Goal: Task Accomplishment & Management: Complete application form

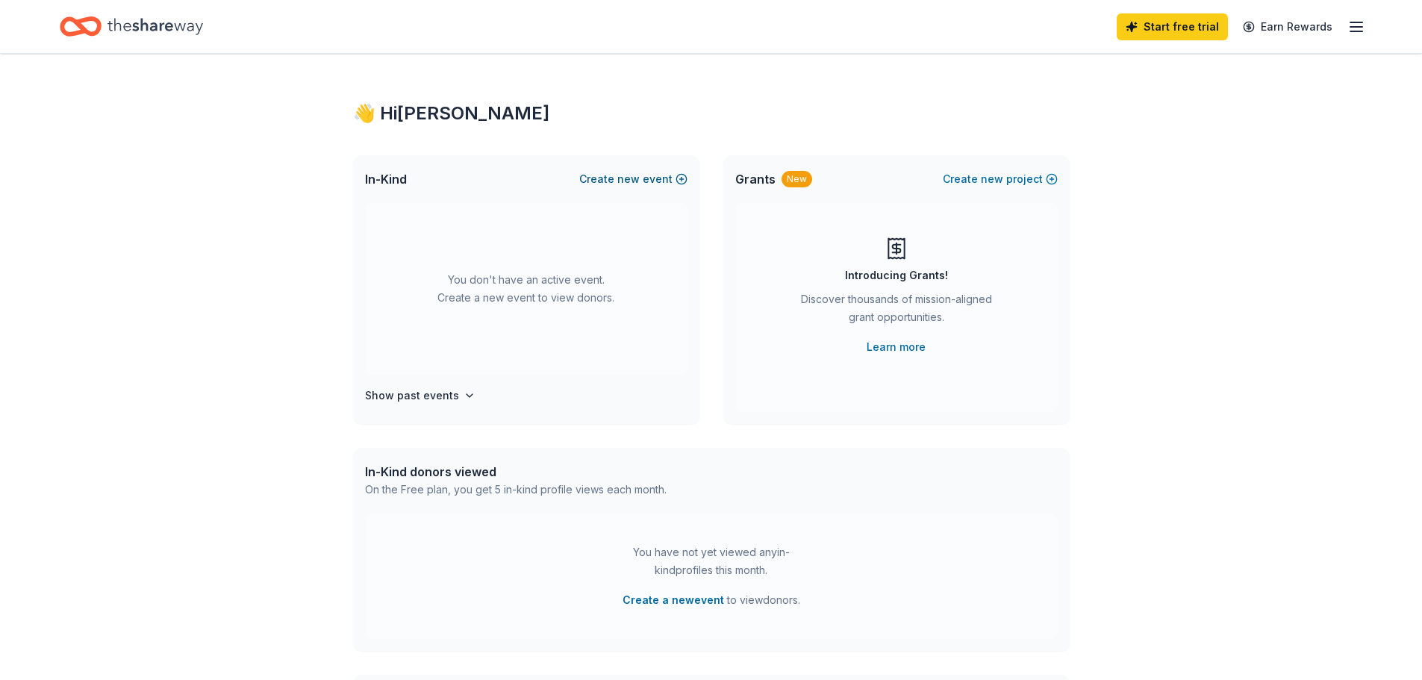
click at [646, 176] on button "Create new event" at bounding box center [633, 179] width 108 height 18
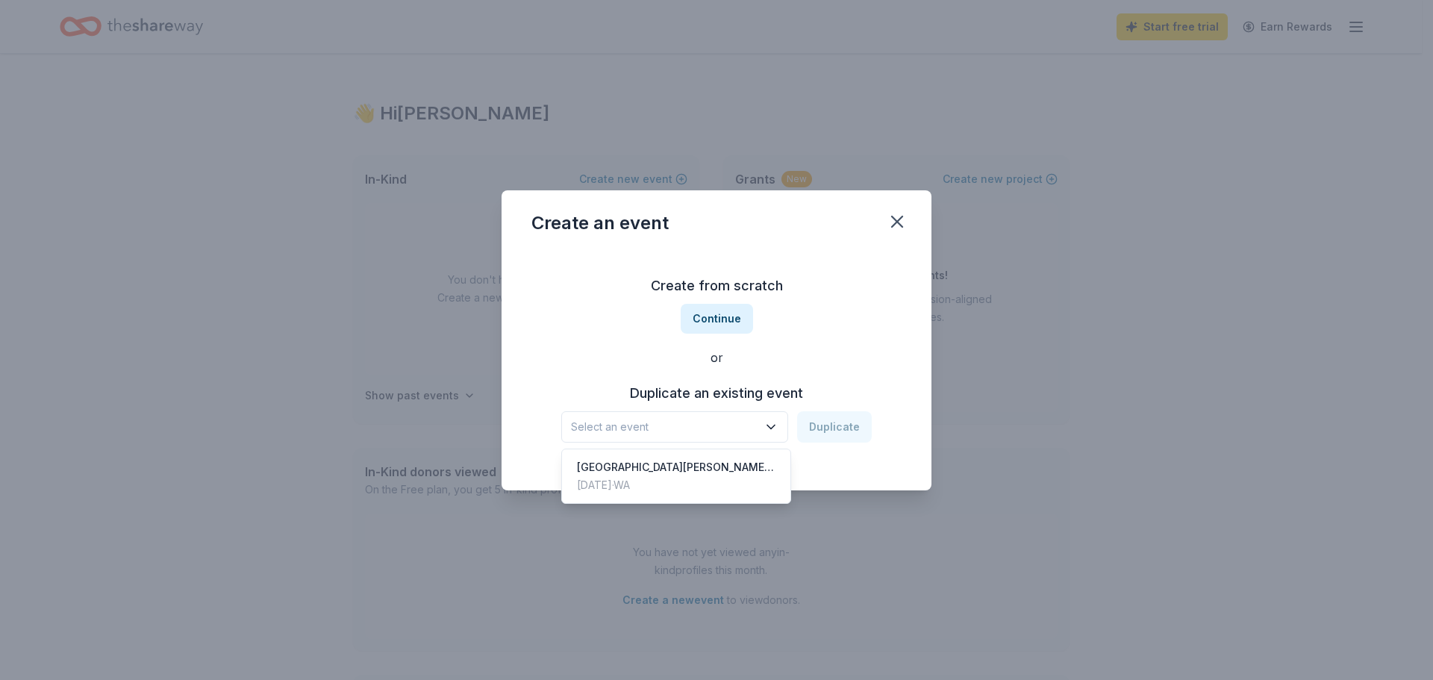
click at [771, 428] on icon "button" at bounding box center [771, 427] width 15 height 15
click at [739, 469] on div "St. Joseph School Auction 2025 Feb 22, 2025 · WA" at bounding box center [676, 476] width 222 height 48
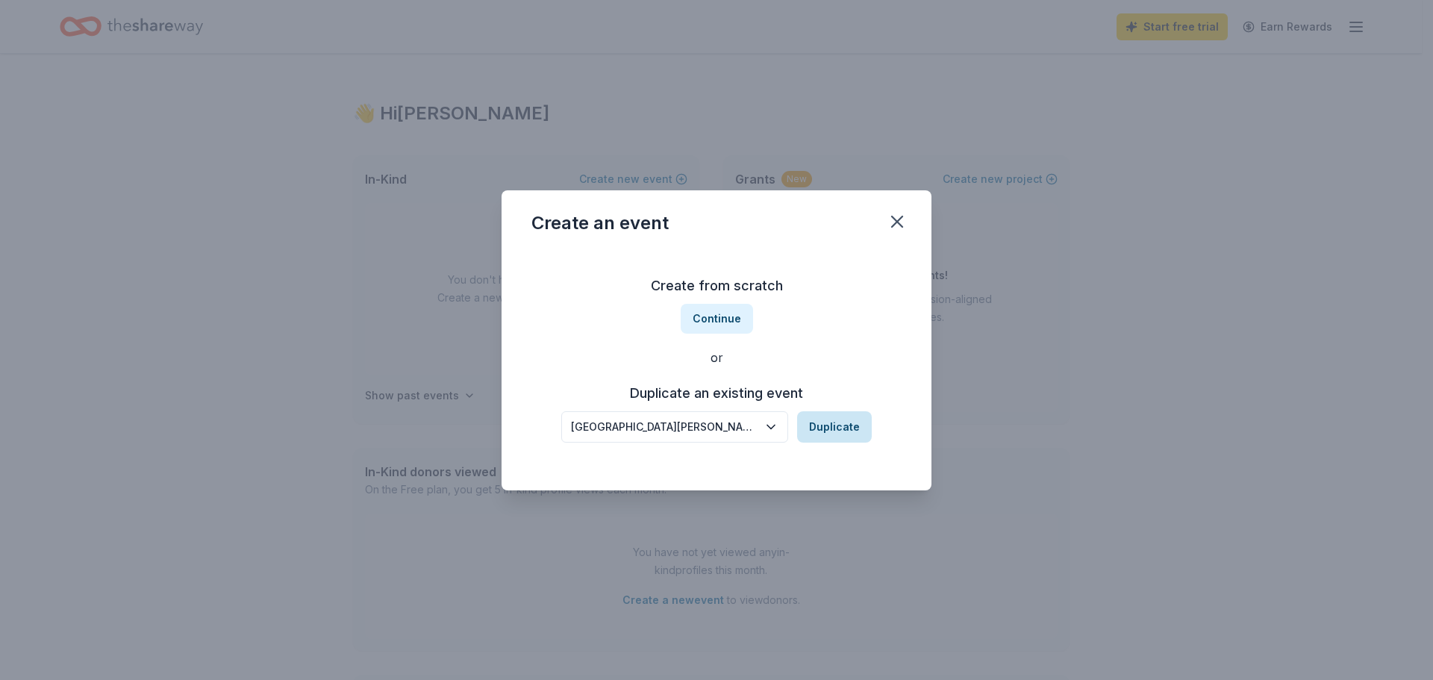
click at [850, 427] on button "Duplicate" at bounding box center [834, 426] width 75 height 31
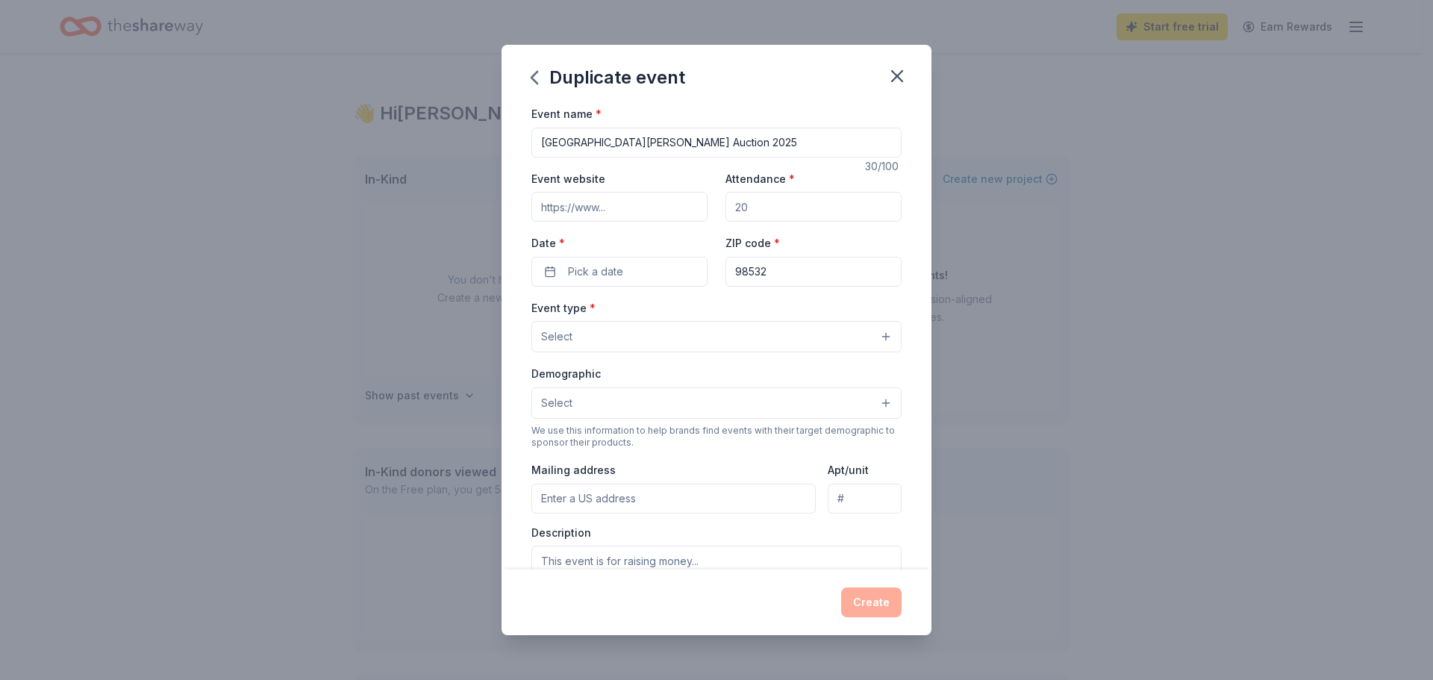
drag, startPoint x: 753, startPoint y: 208, endPoint x: 694, endPoint y: 208, distance: 59.0
click at [694, 208] on div "Event website Attendance * Date * Pick a date ZIP code * 98532" at bounding box center [717, 227] width 370 height 117
type input "350"
click at [768, 266] on input "98532" at bounding box center [814, 272] width 176 height 30
click at [645, 208] on input "Event website" at bounding box center [620, 207] width 176 height 30
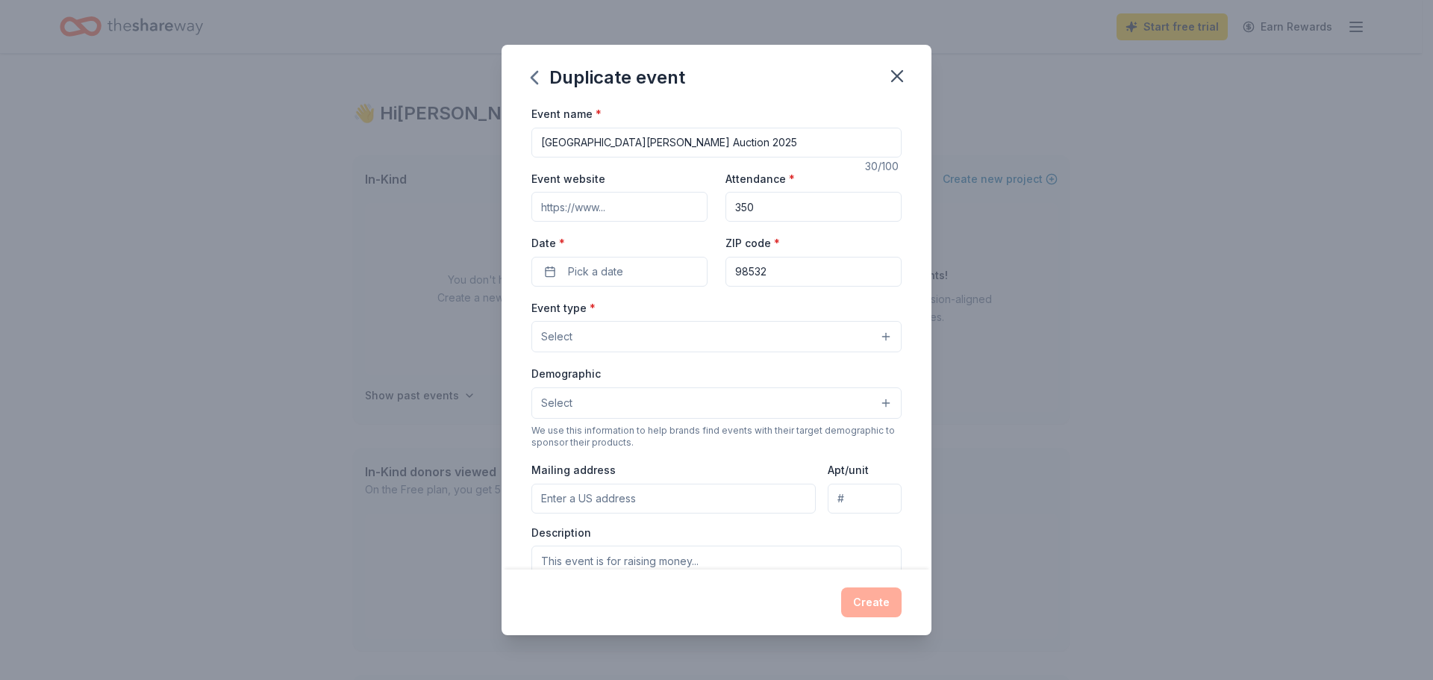
drag, startPoint x: 705, startPoint y: 140, endPoint x: 696, endPoint y: 143, distance: 9.4
click at [696, 143] on input "St. Joseph School Auction 2025" at bounding box center [717, 143] width 370 height 30
type input "[GEOGRAPHIC_DATA][PERSON_NAME] Auction 2026"
click at [628, 267] on button "Pick a date" at bounding box center [620, 272] width 176 height 30
click at [688, 314] on div "October 2025" at bounding box center [617, 309] width 188 height 21
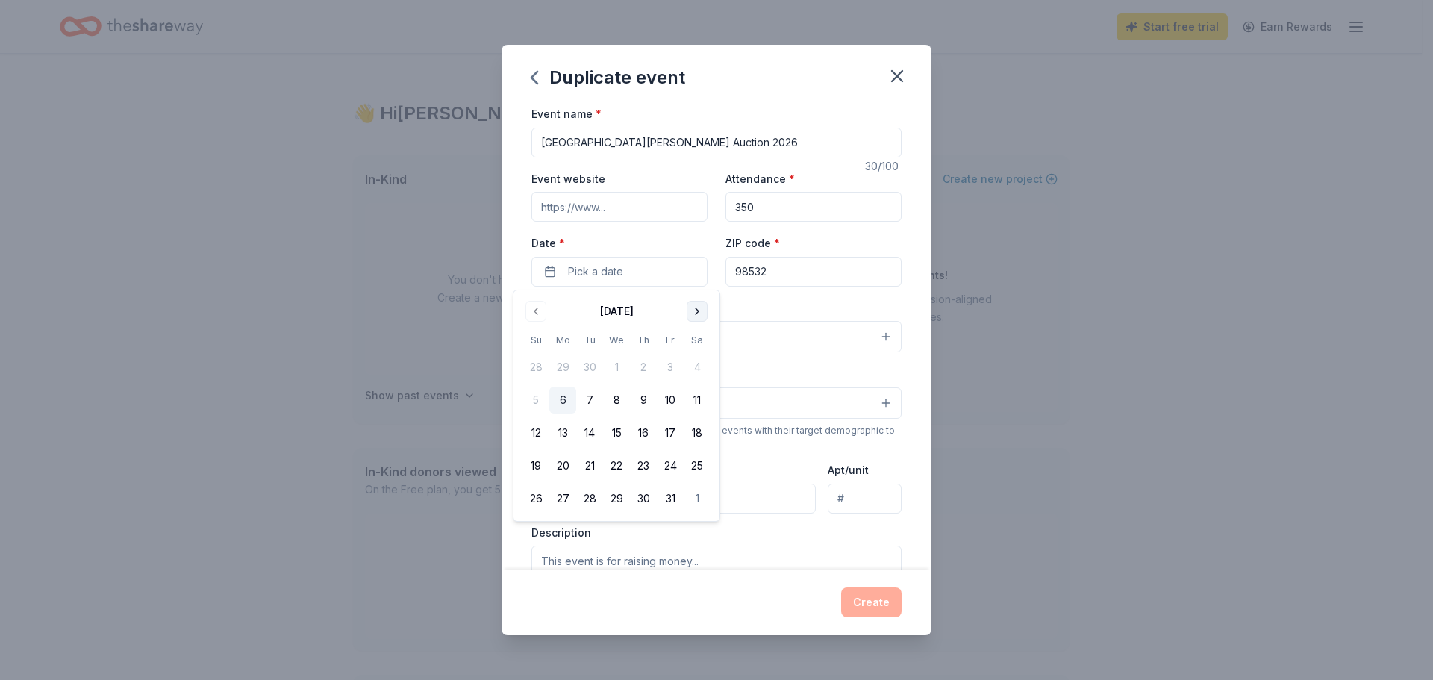
click at [694, 311] on button "Go to next month" at bounding box center [697, 311] width 21 height 21
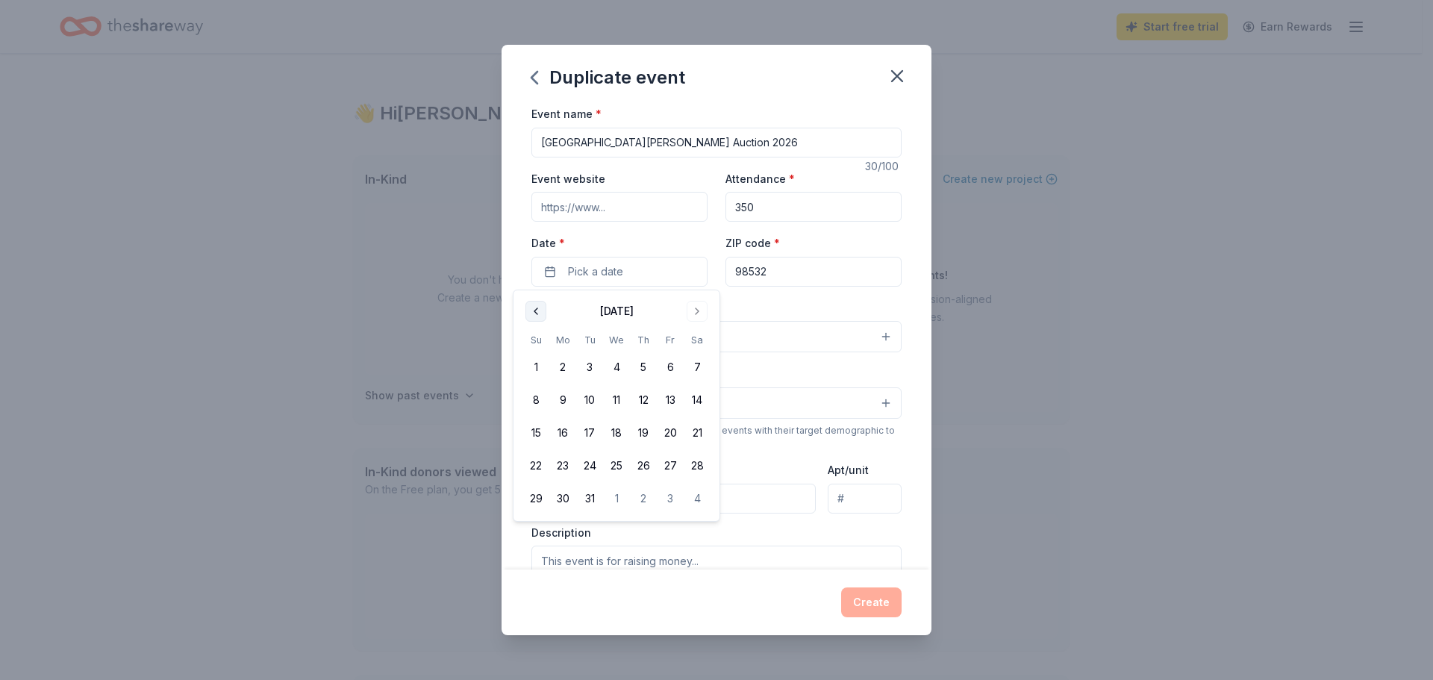
click at [534, 306] on button "Go to previous month" at bounding box center [536, 311] width 21 height 21
click at [703, 470] on button "28" at bounding box center [697, 465] width 27 height 27
click at [684, 233] on div "Event website Attendance * 350 Date * 02/28/2026 ZIP code * 98532" at bounding box center [717, 227] width 370 height 117
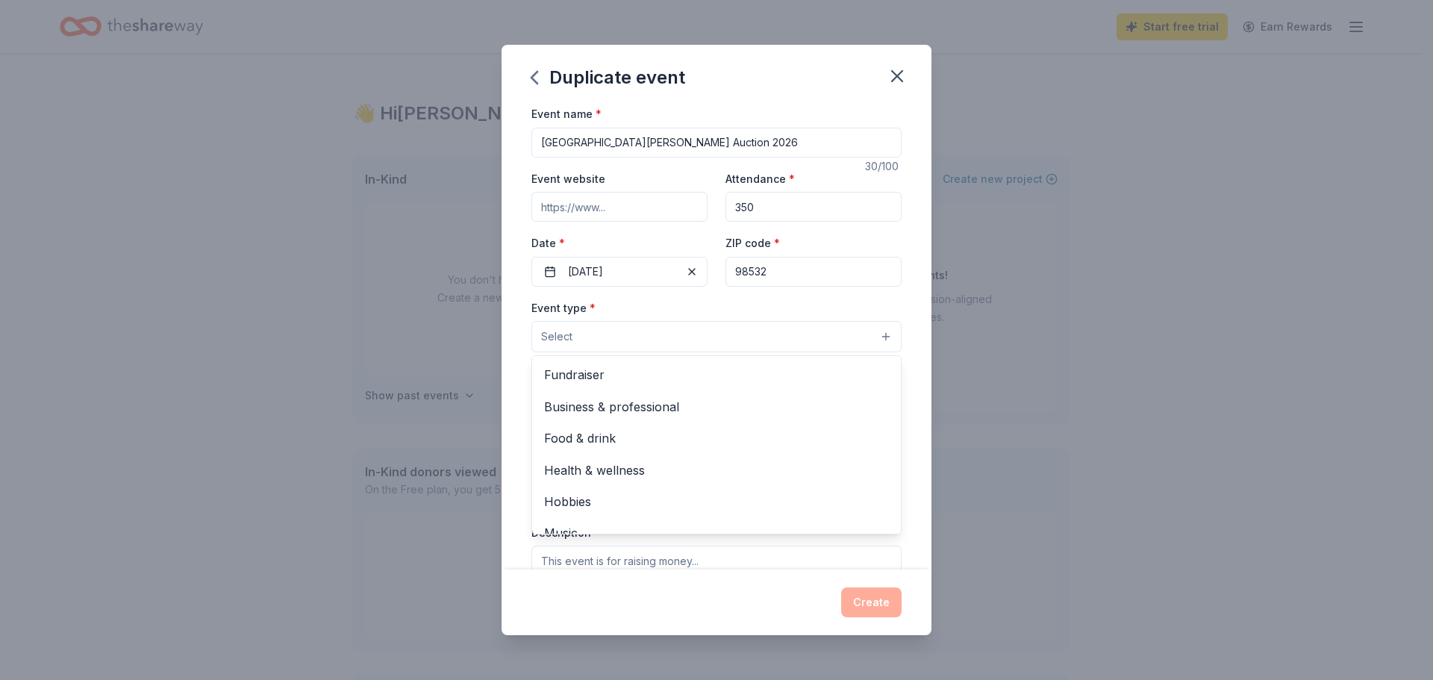
click at [837, 336] on button "Select" at bounding box center [717, 336] width 370 height 31
click at [705, 367] on span "Fundraiser" at bounding box center [716, 374] width 345 height 19
click at [508, 332] on div "Event name * St. Joseph School Auction 2026 30 /100 Event website Attendance * …" at bounding box center [717, 337] width 430 height 465
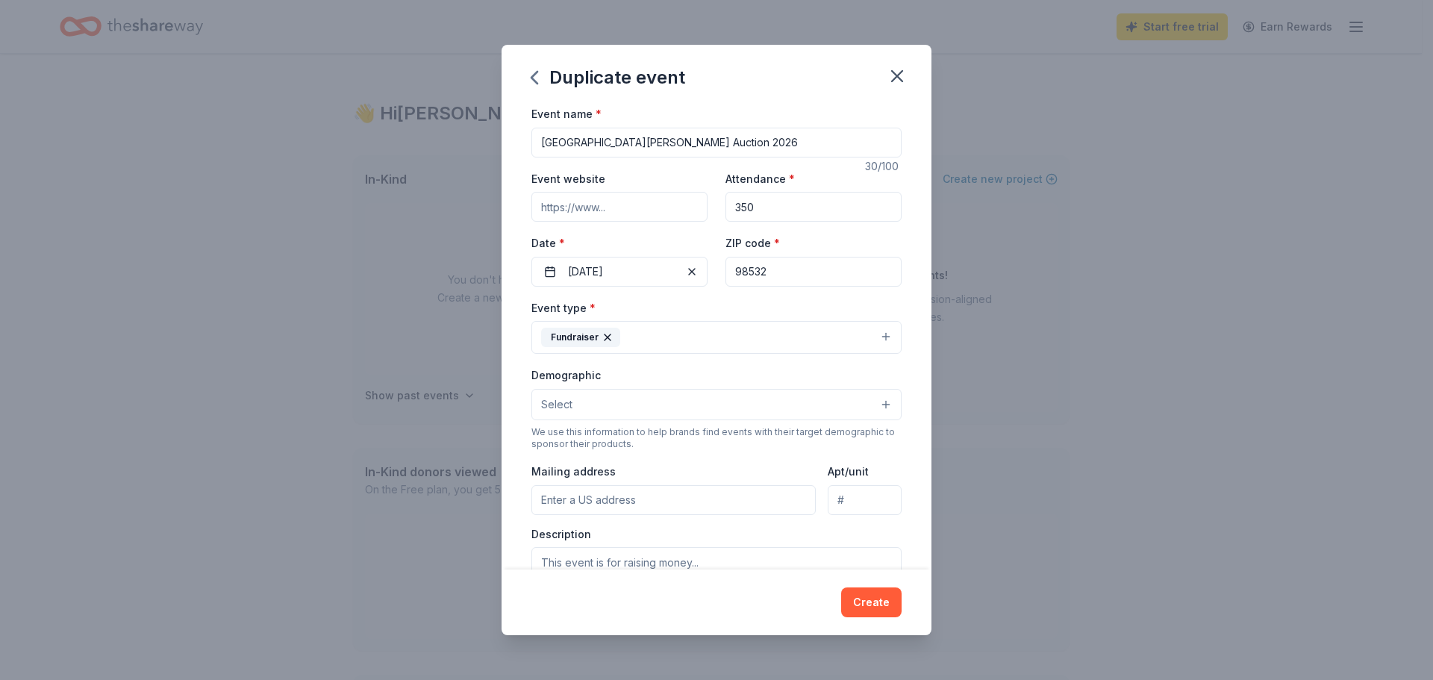
click at [777, 340] on button "Fundraiser" at bounding box center [717, 337] width 370 height 33
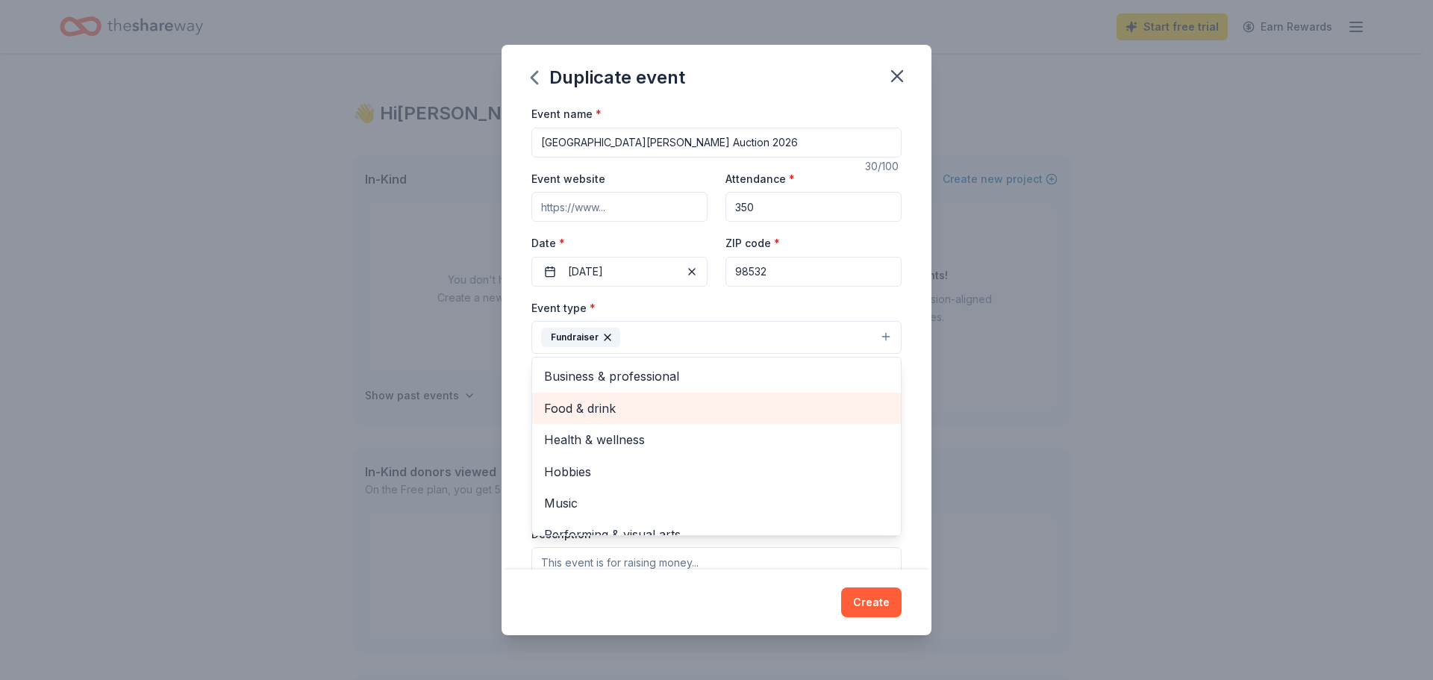
click at [615, 410] on span "Food & drink" at bounding box center [716, 408] width 345 height 19
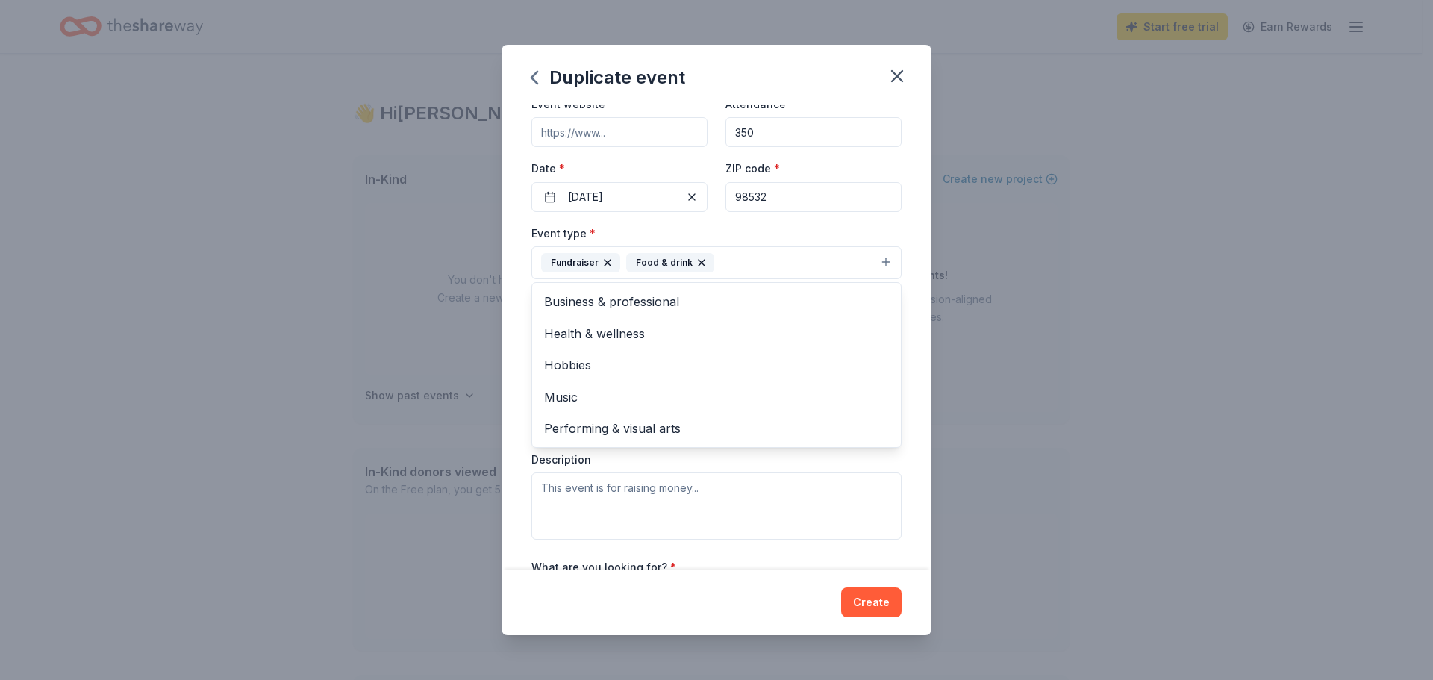
click at [518, 349] on div "Event name * St. Joseph School Auction 2026 30 /100 Event website Attendance * …" at bounding box center [717, 337] width 430 height 465
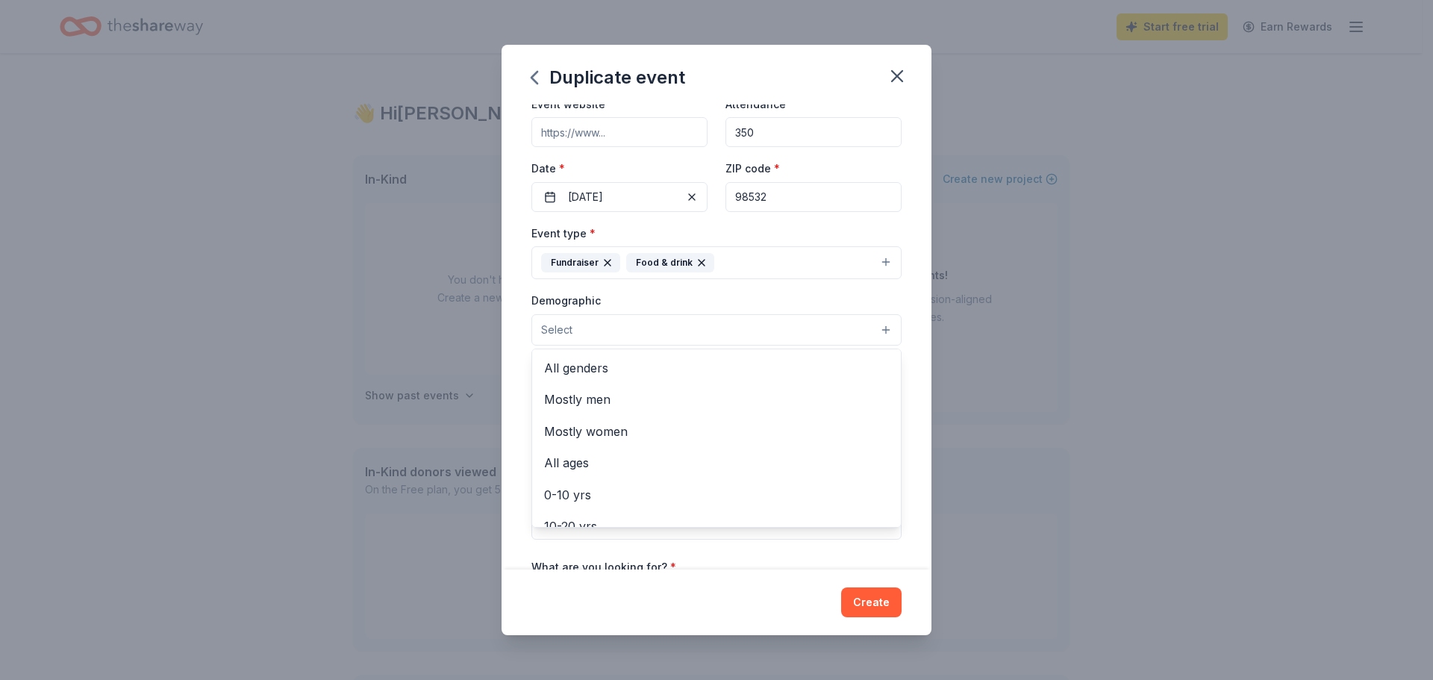
click at [699, 330] on button "Select" at bounding box center [717, 329] width 370 height 31
click at [660, 365] on span "All genders" at bounding box center [716, 367] width 345 height 19
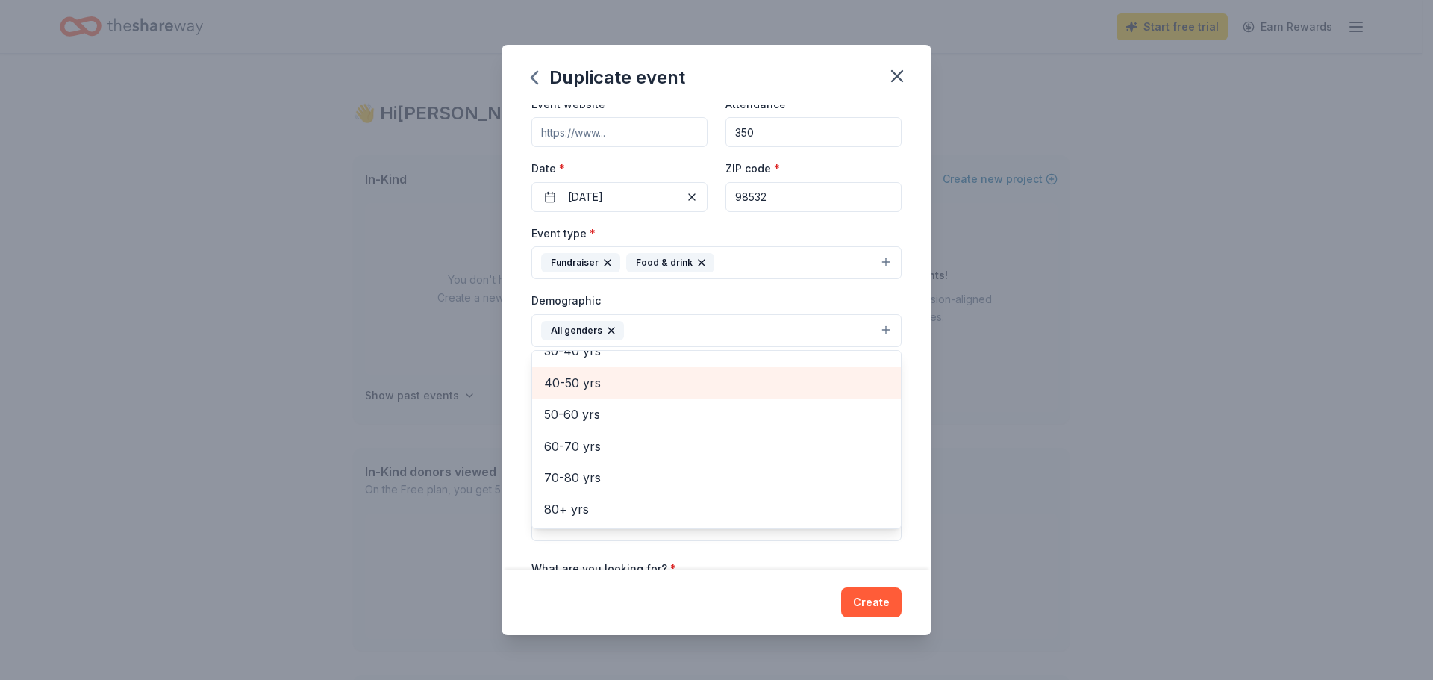
scroll to position [134, 0]
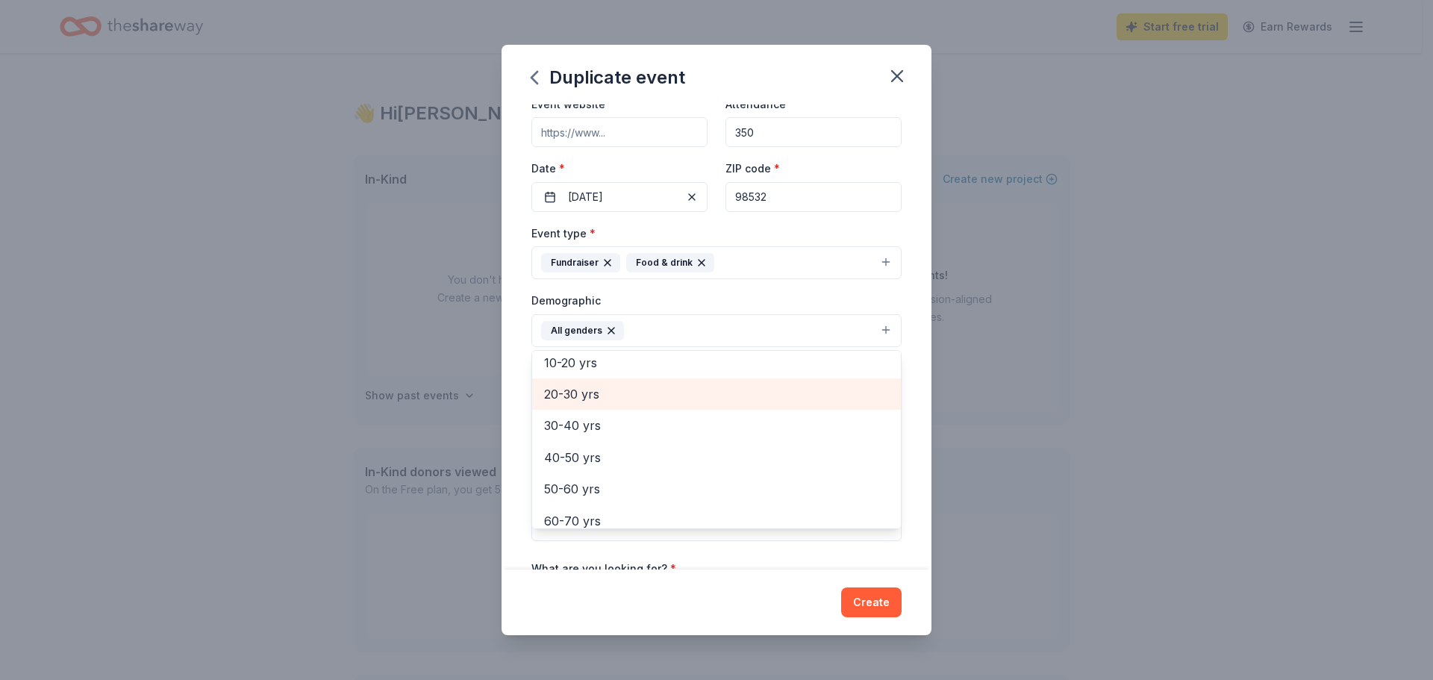
click at [622, 396] on span "20-30 yrs" at bounding box center [716, 393] width 345 height 19
click at [612, 395] on span "30-40 yrs" at bounding box center [716, 393] width 345 height 19
click at [612, 398] on span "40-50 yrs" at bounding box center [716, 393] width 345 height 19
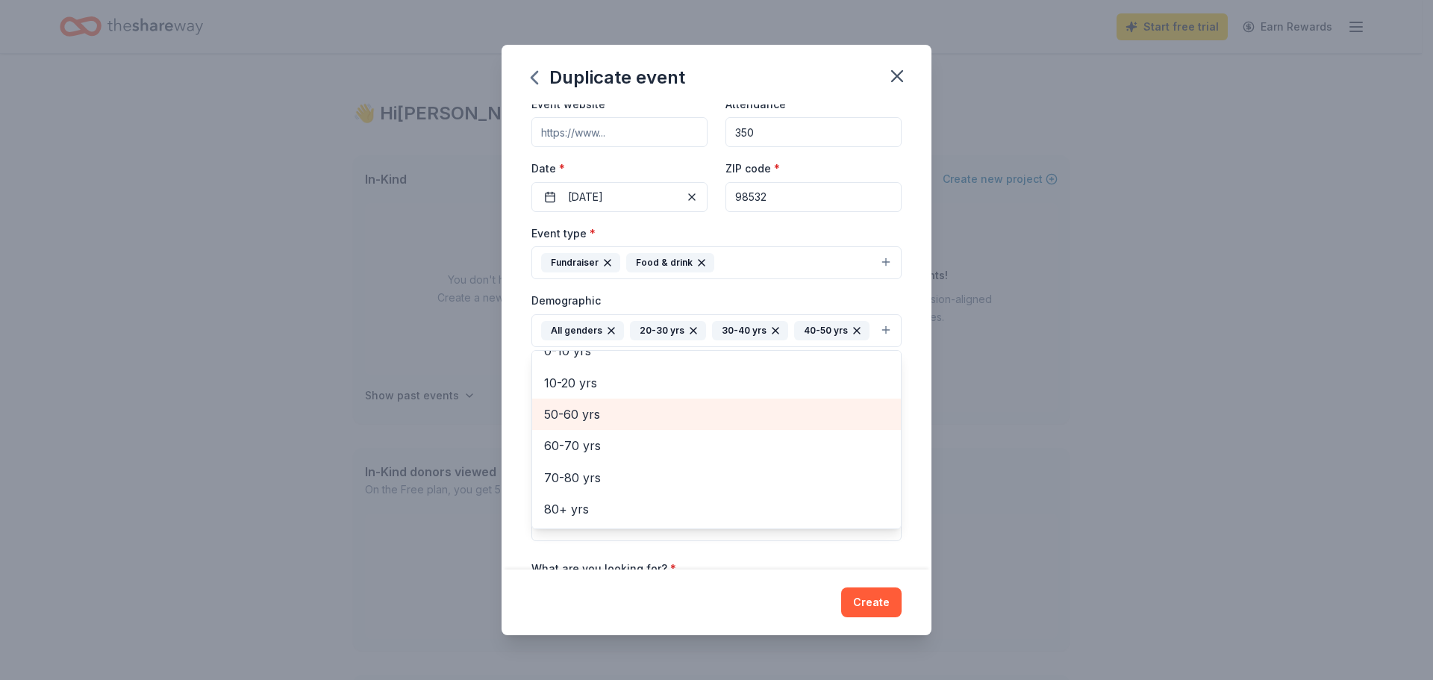
click at [615, 424] on span "50-60 yrs" at bounding box center [716, 414] width 345 height 19
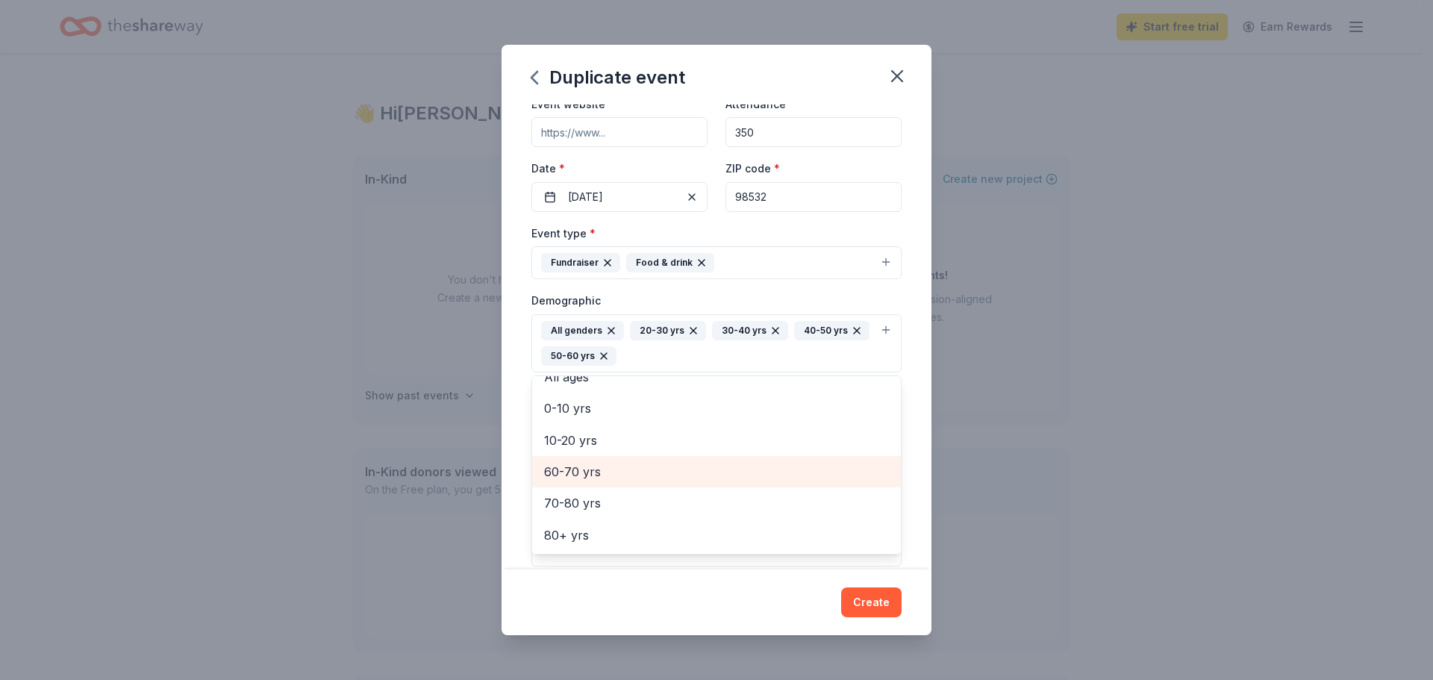
click at [607, 475] on span "60-70 yrs" at bounding box center [716, 471] width 345 height 19
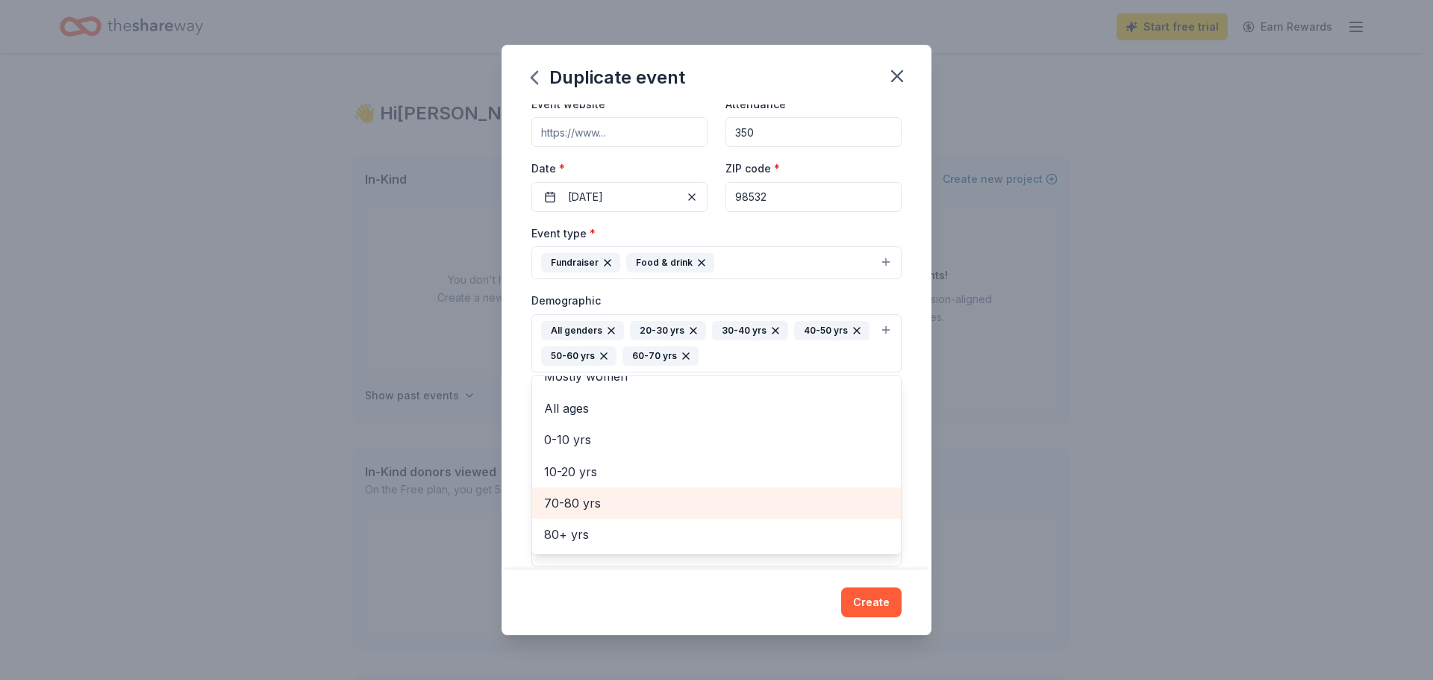
click at [607, 507] on span "70-80 yrs" at bounding box center [716, 502] width 345 height 19
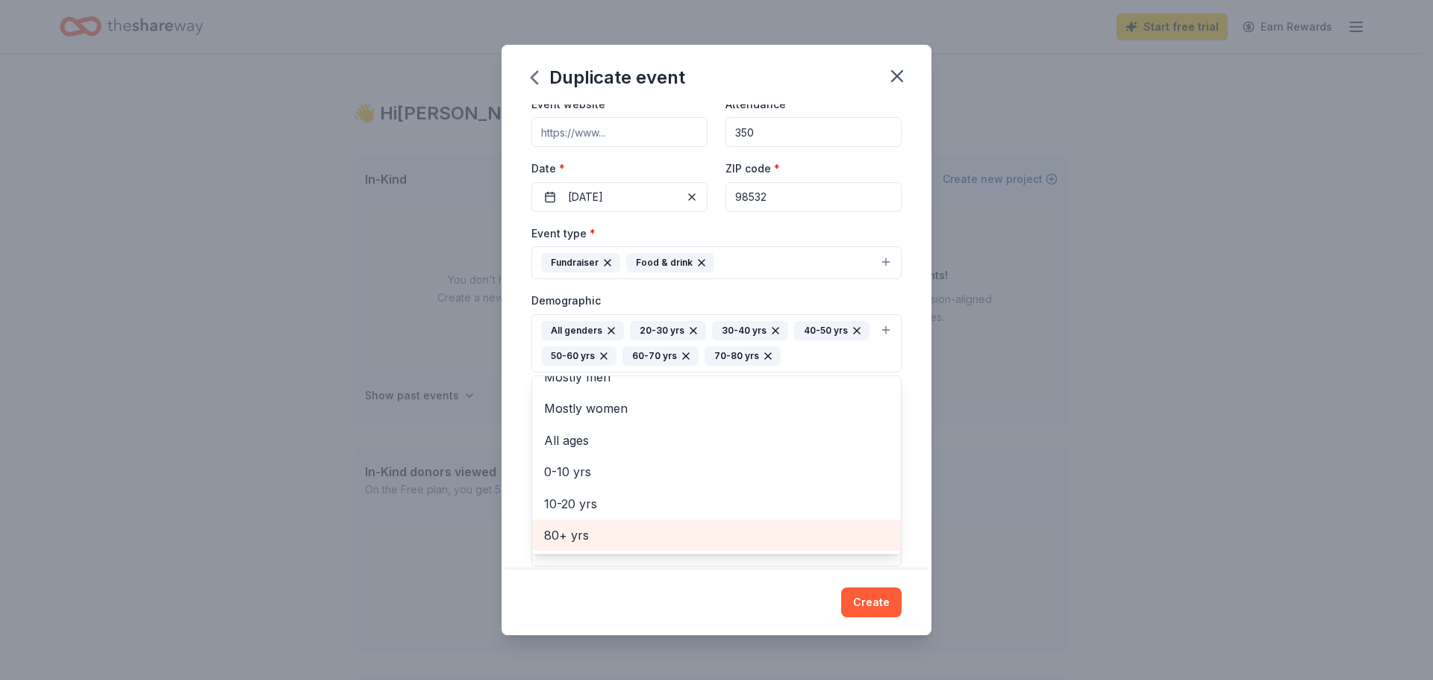
click at [601, 536] on span "80+ yrs" at bounding box center [716, 535] width 345 height 19
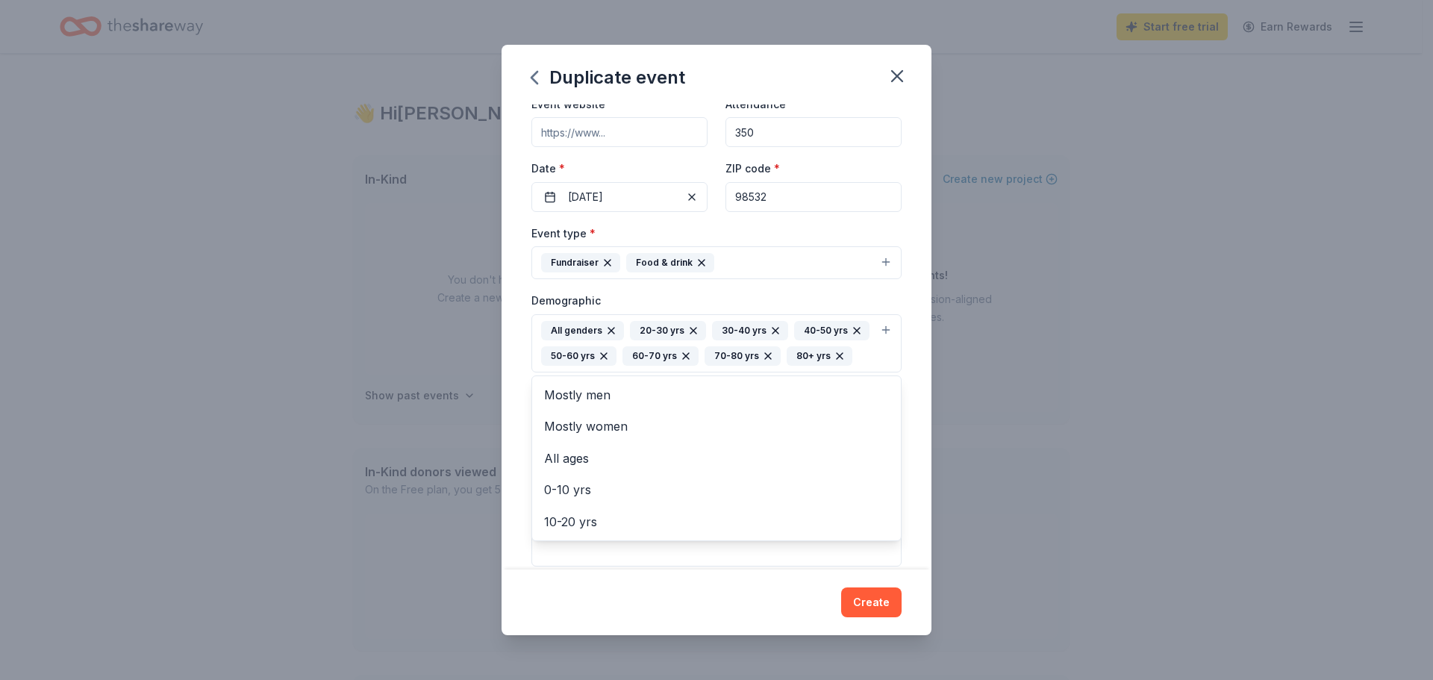
click at [507, 405] on div "Event name * St. Joseph School Auction 2026 30 /100 Event website Attendance * …" at bounding box center [717, 337] width 430 height 465
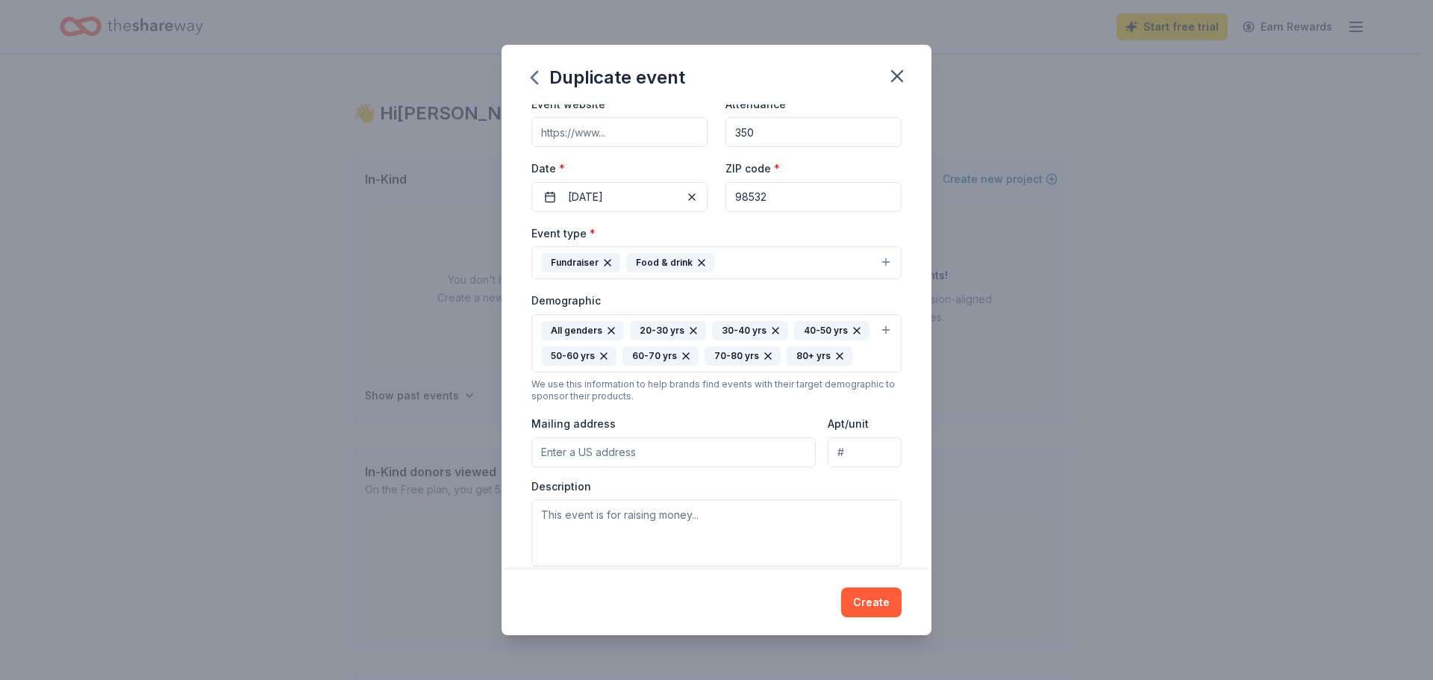
click at [649, 467] on input "Mailing address" at bounding box center [674, 452] width 284 height 30
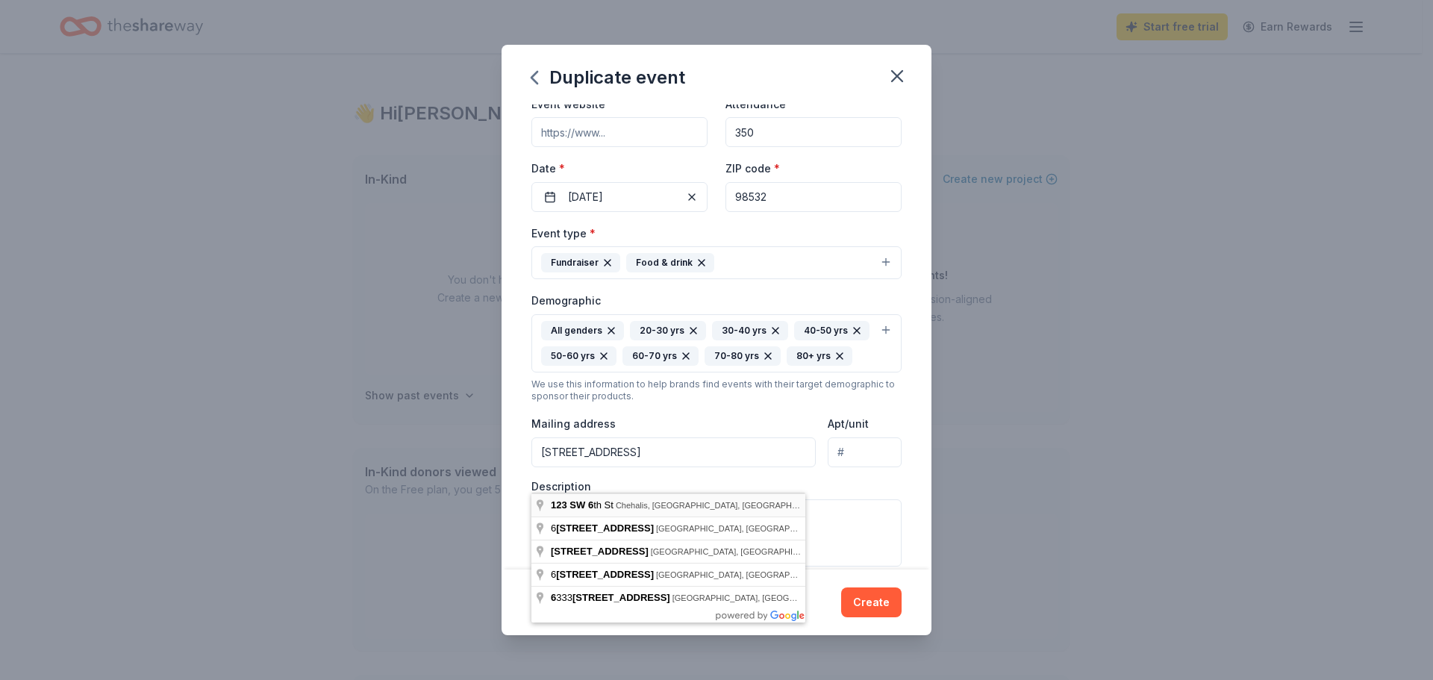
type input "123 Southwest 6th Street, Chehalis, WA, 98532"
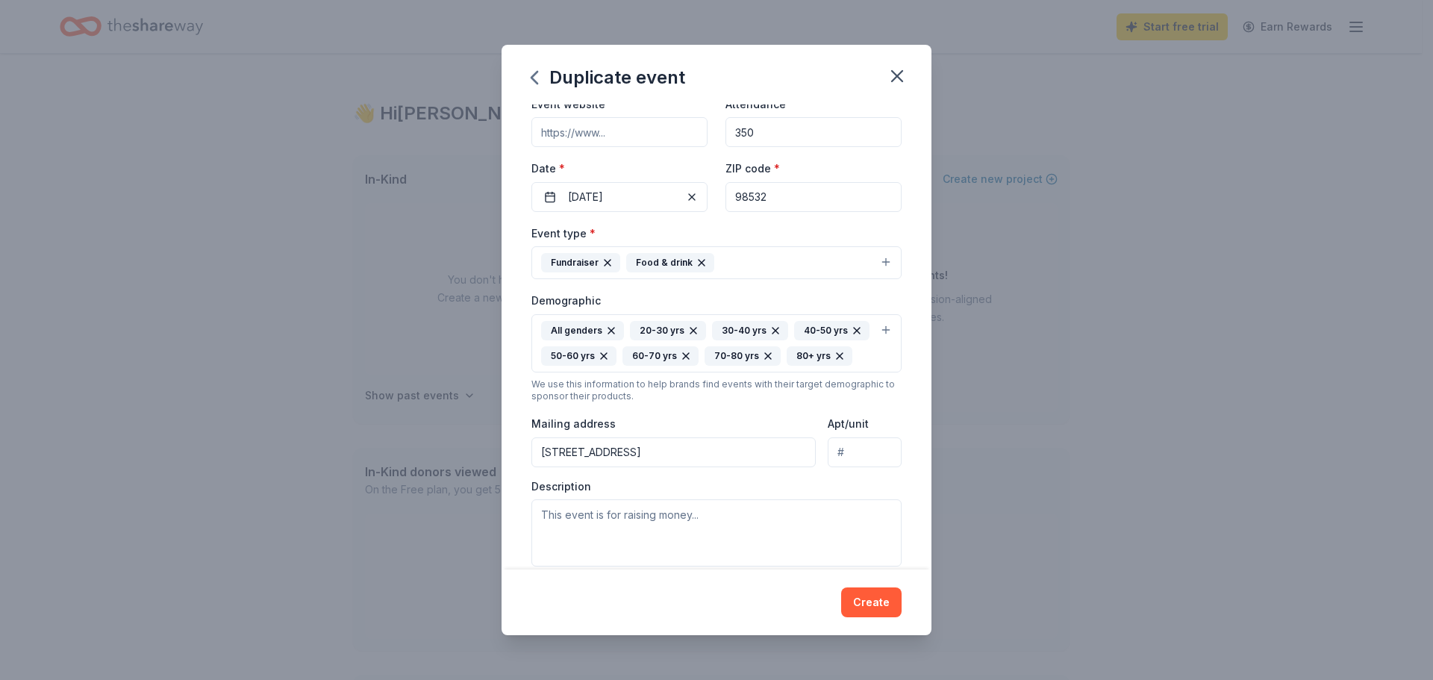
click at [605, 130] on input "Event website" at bounding box center [620, 132] width 176 height 30
type input "h"
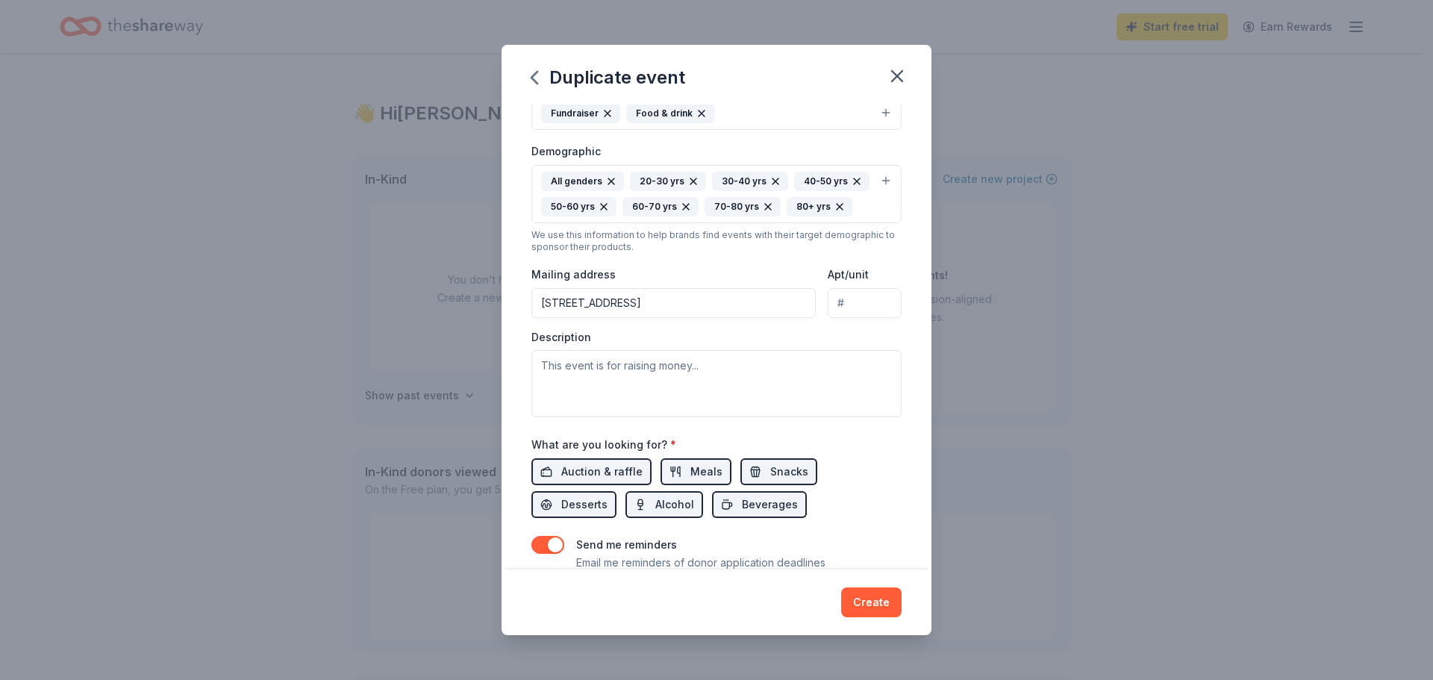
scroll to position [299, 0]
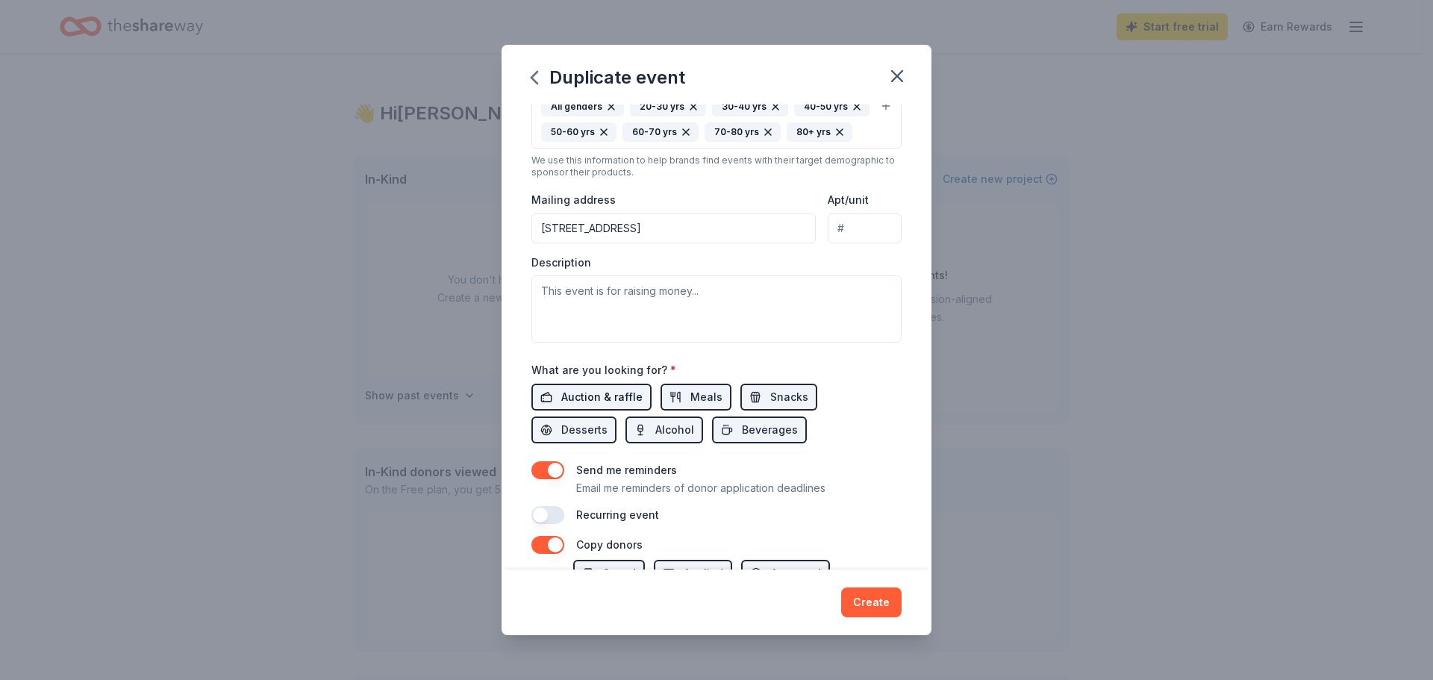
type input "www.stjoeschehalis.org"
click at [575, 406] on span "Auction & raffle" at bounding box center [601, 397] width 81 height 18
click at [596, 406] on span "Auction & raffle" at bounding box center [601, 397] width 81 height 18
click at [601, 337] on textarea at bounding box center [717, 308] width 370 height 67
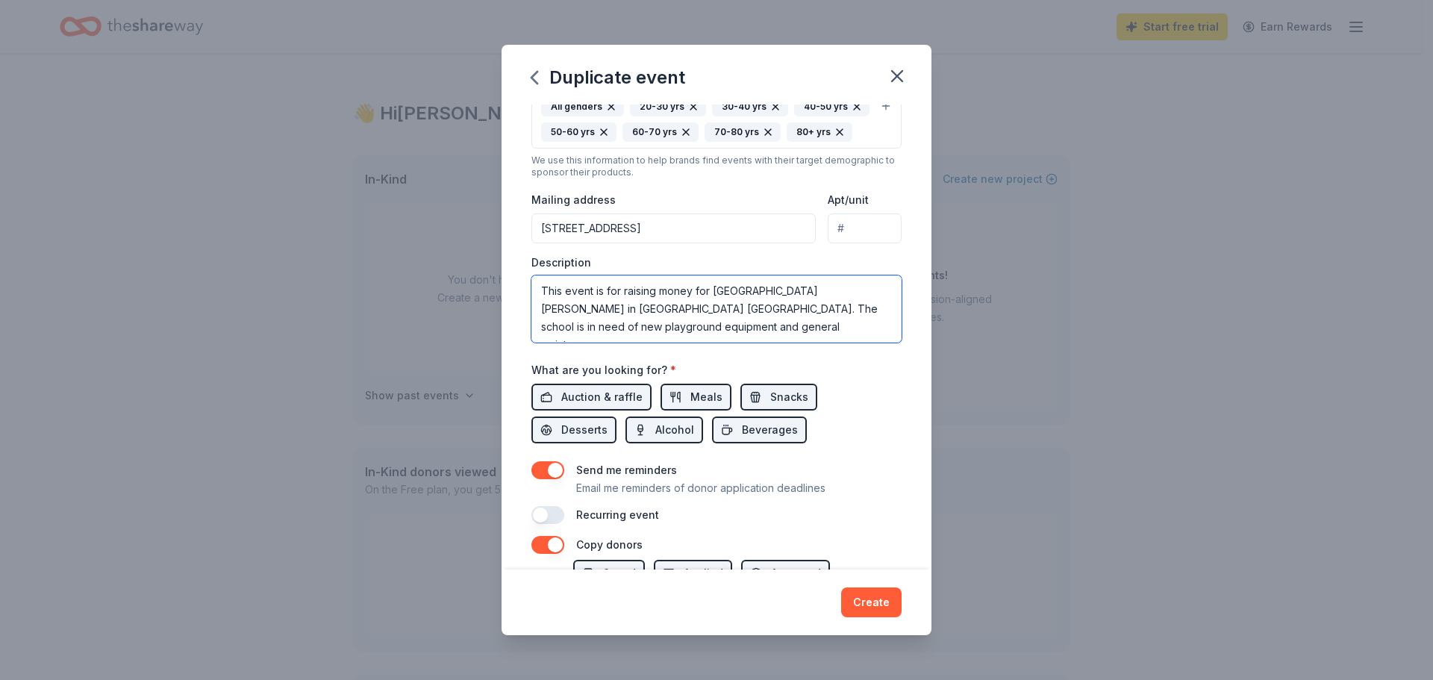
type textarea "This event is for raising money for St. Joseph School in Chehalis WA. The schoo…"
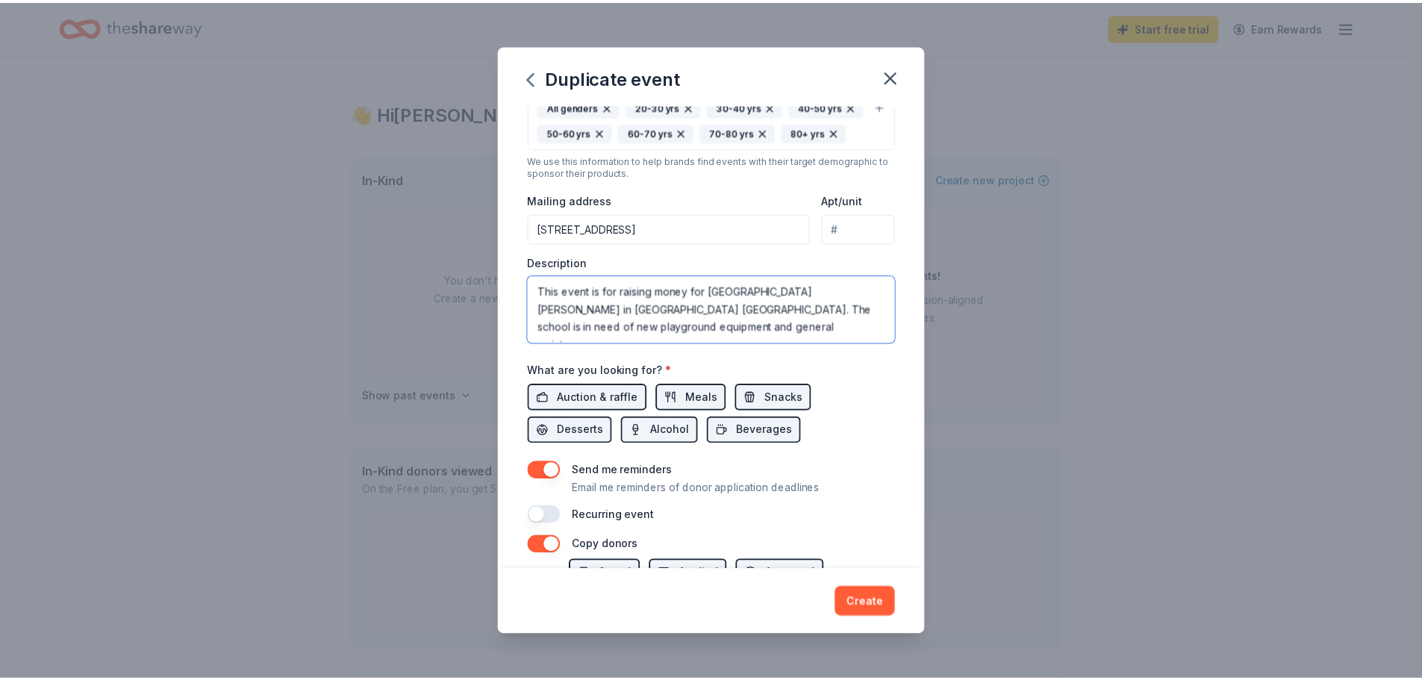
scroll to position [467, 0]
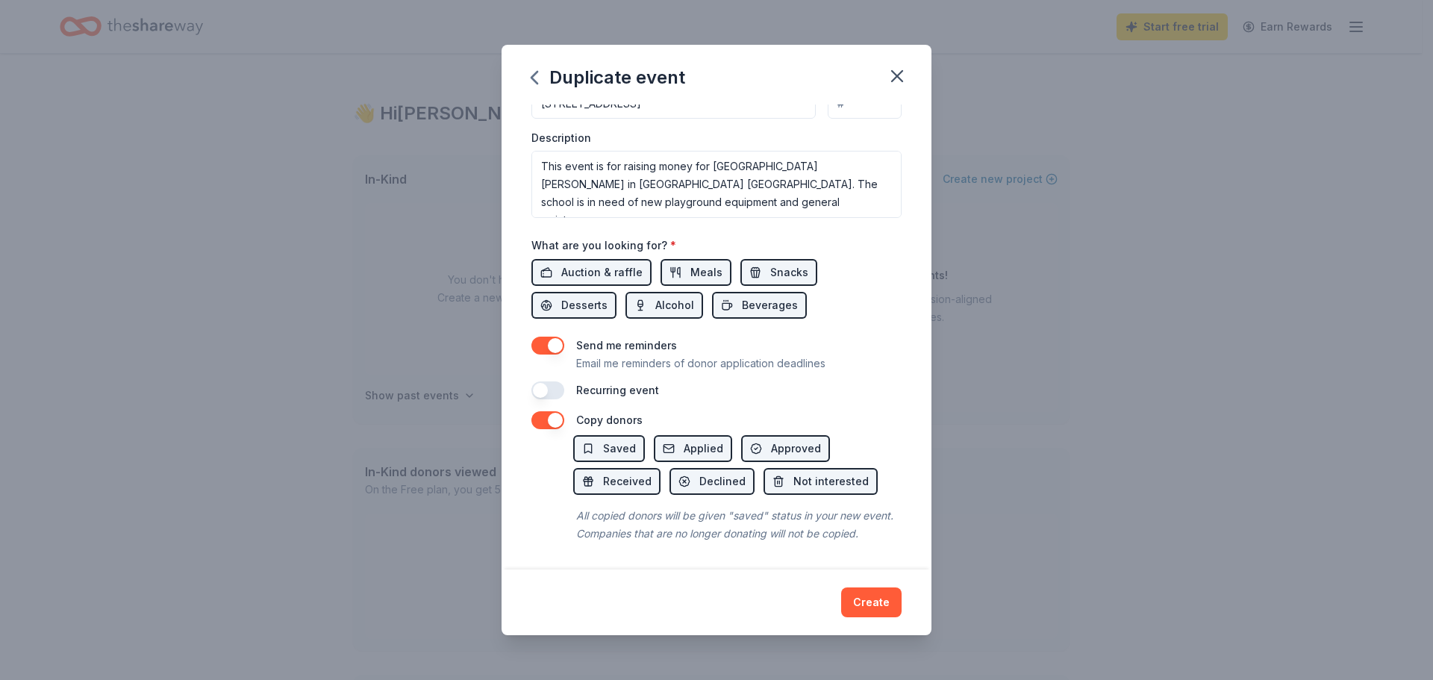
click at [552, 381] on button "button" at bounding box center [548, 390] width 33 height 18
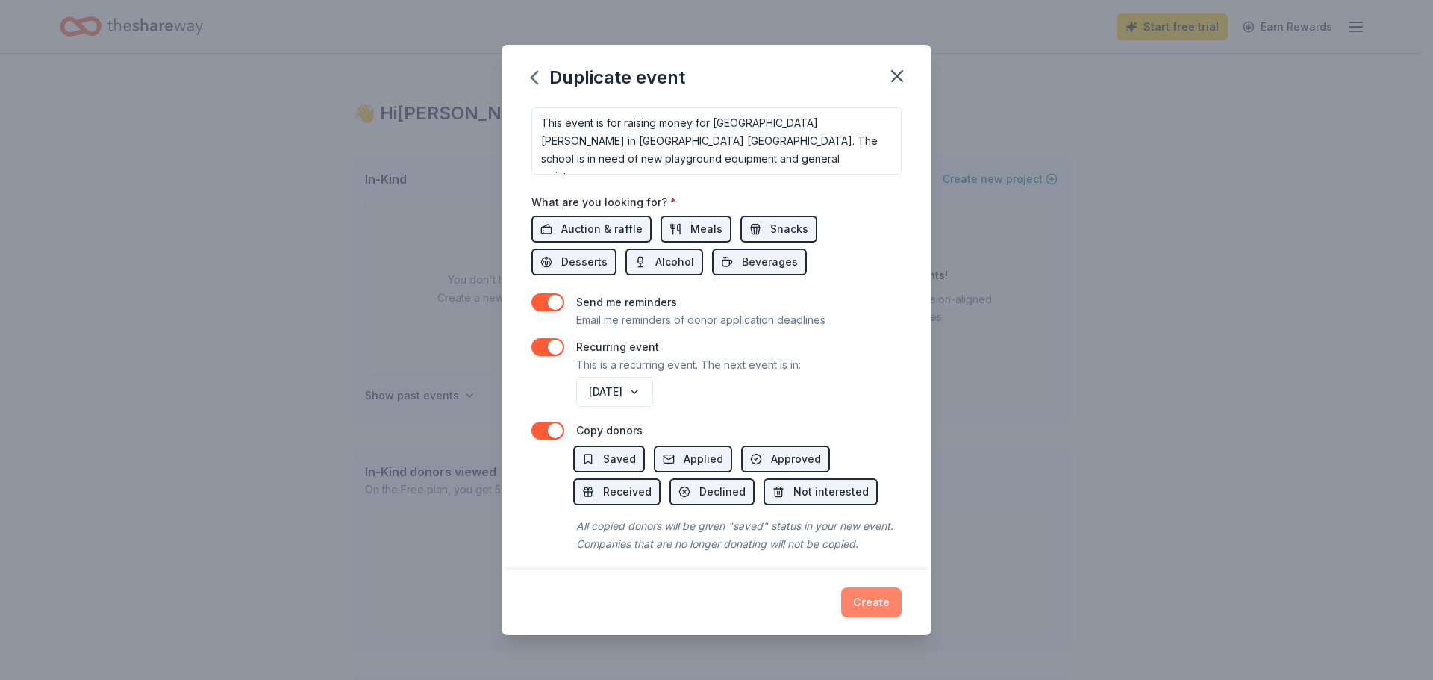
click at [873, 602] on button "Create" at bounding box center [871, 603] width 60 height 30
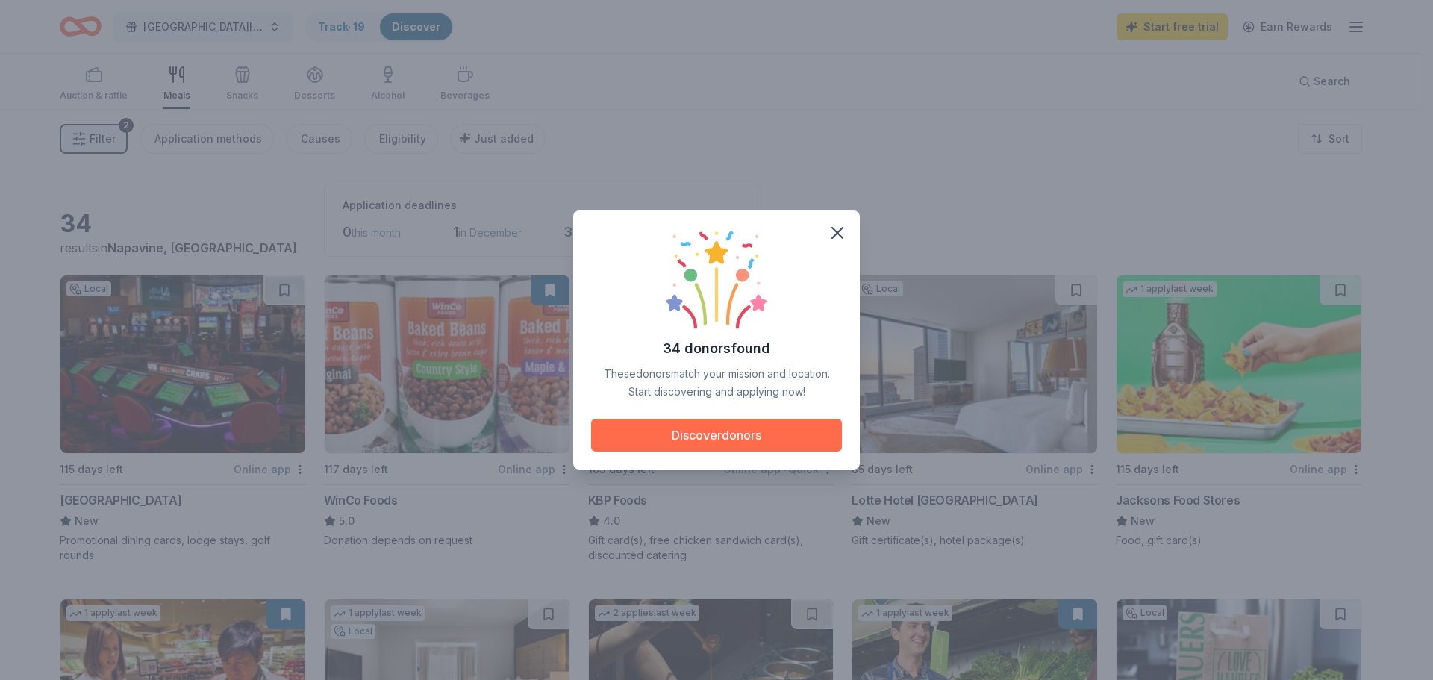
click at [749, 430] on button "Discover donors" at bounding box center [716, 435] width 251 height 33
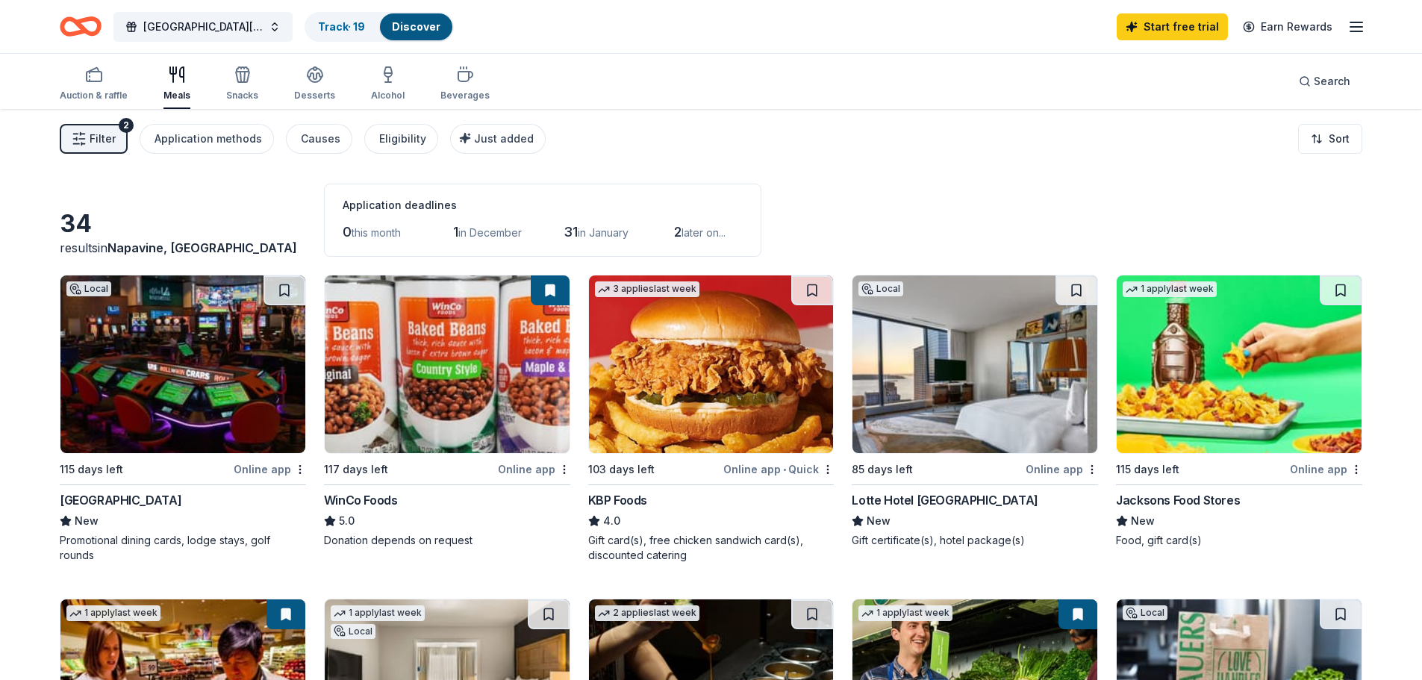
click at [163, 420] on img at bounding box center [182, 364] width 245 height 178
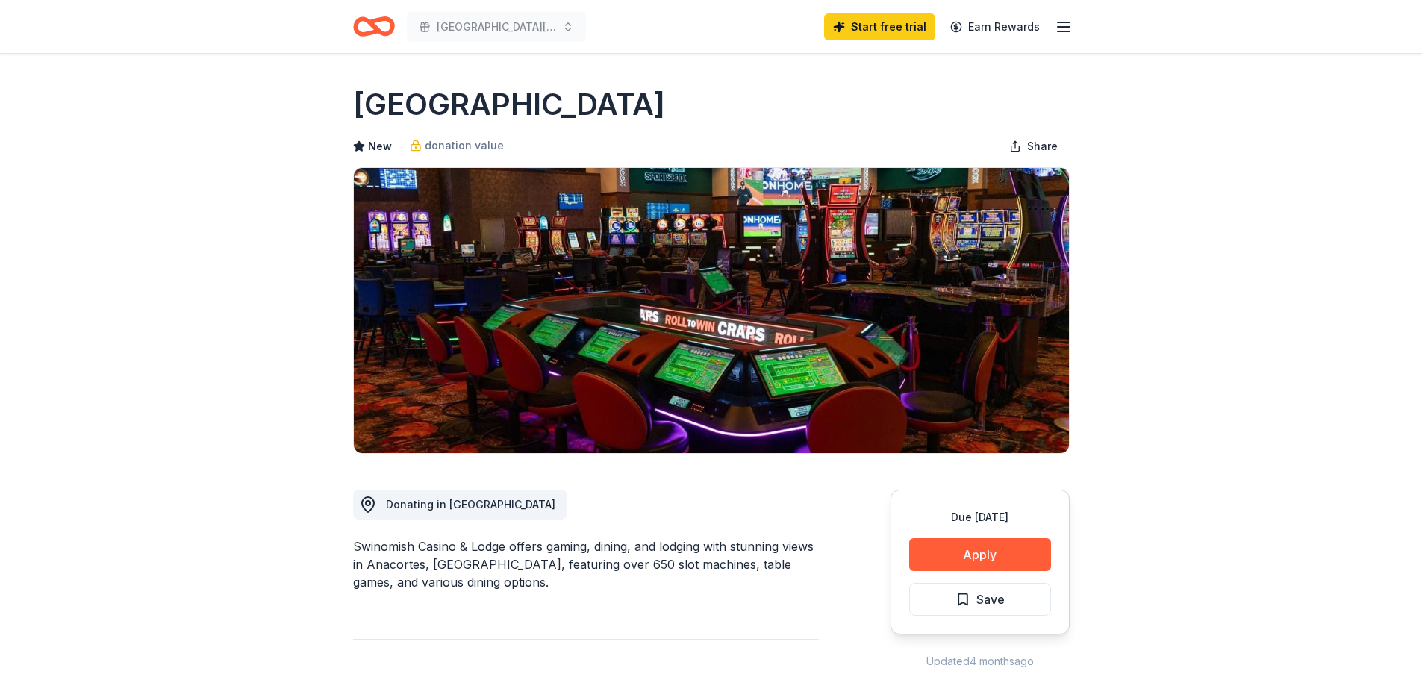
scroll to position [75, 0]
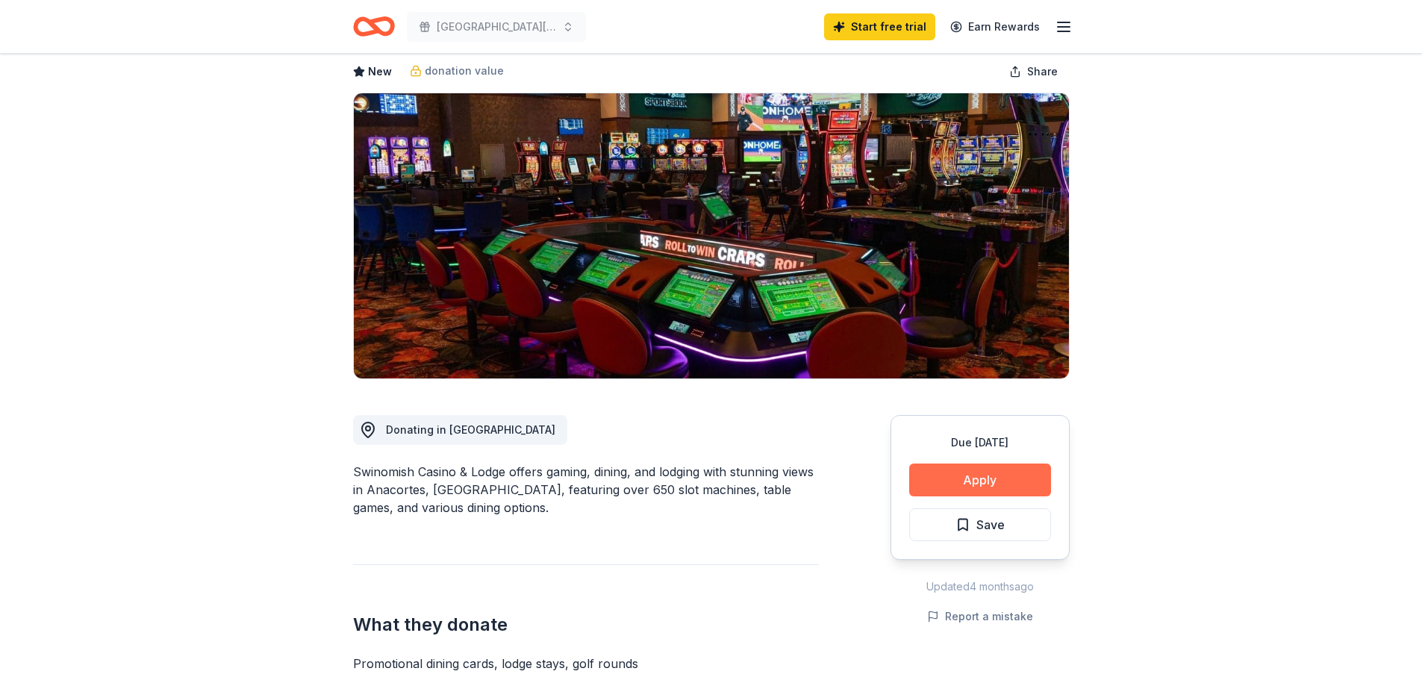
click at [985, 480] on button "Apply" at bounding box center [980, 480] width 142 height 33
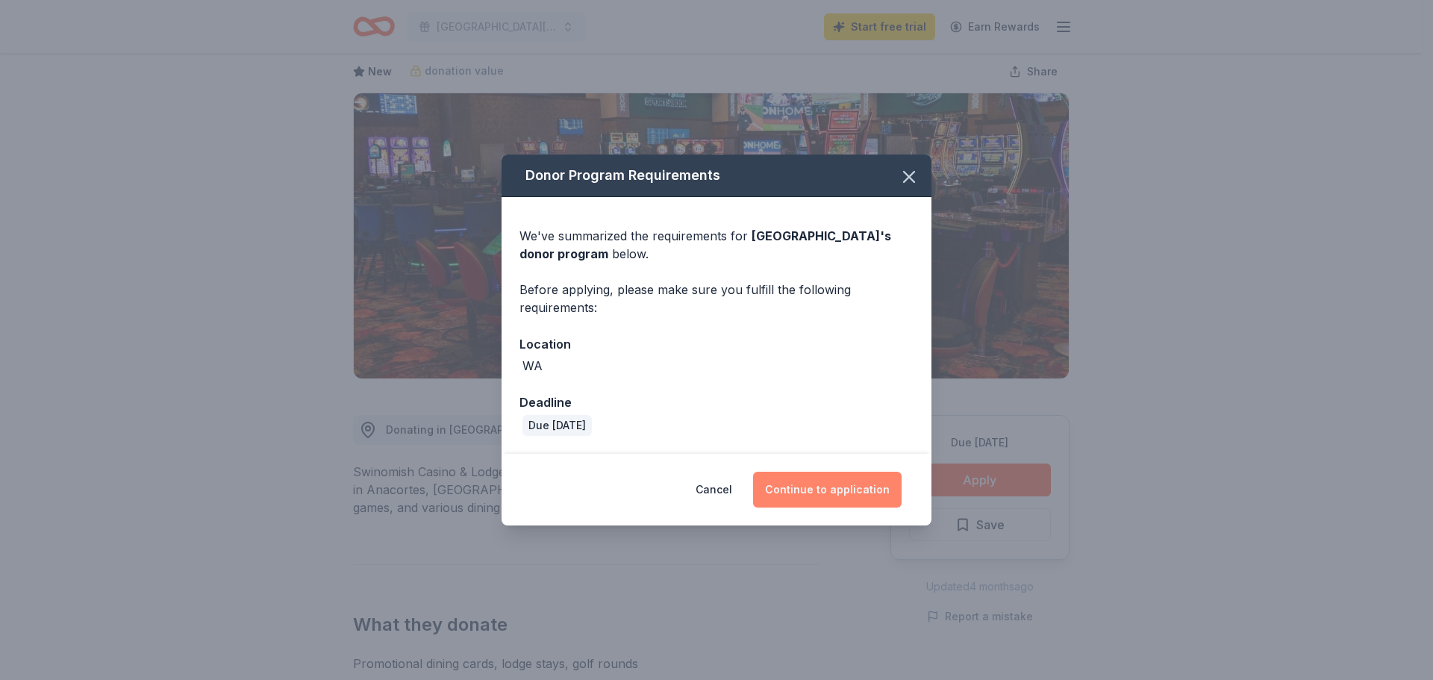
click at [831, 485] on button "Continue to application" at bounding box center [827, 490] width 149 height 36
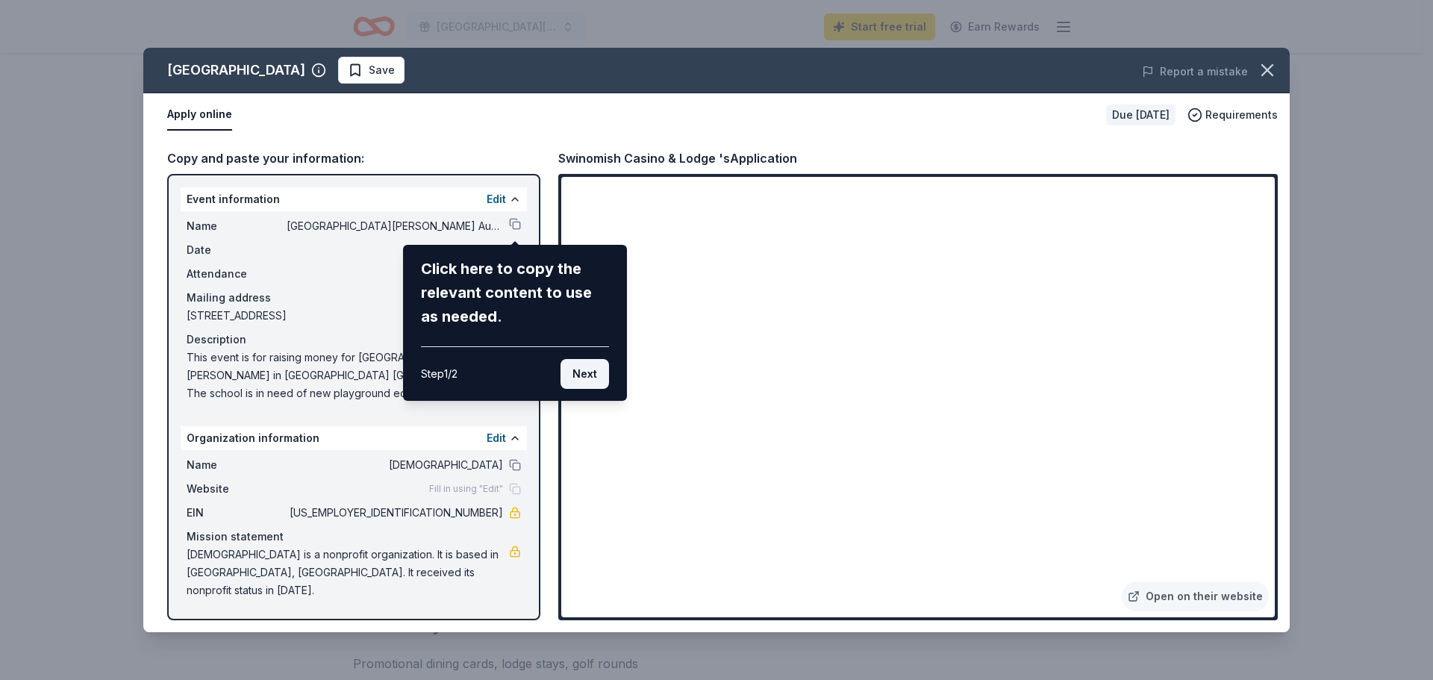
click at [590, 370] on button "Next" at bounding box center [585, 374] width 49 height 30
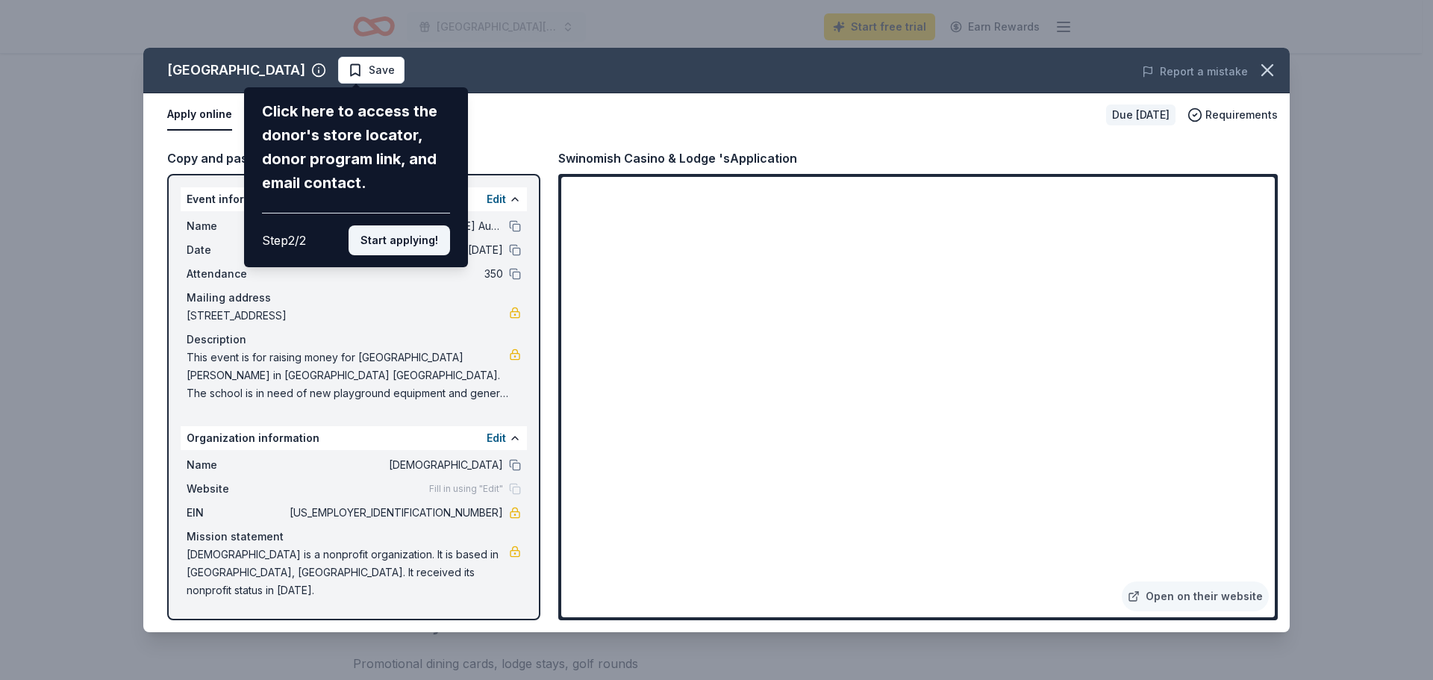
click at [378, 241] on button "Start applying!" at bounding box center [400, 240] width 102 height 30
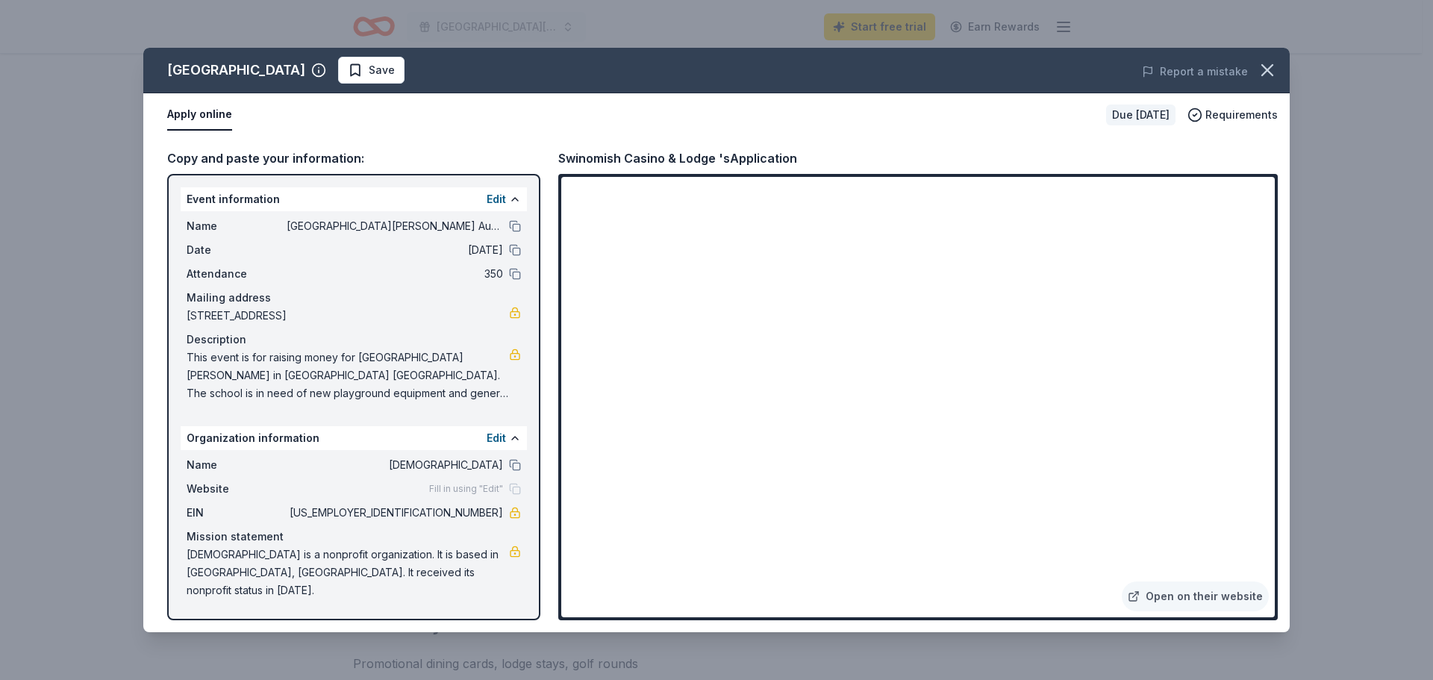
drag, startPoint x: 514, startPoint y: 464, endPoint x: 519, endPoint y: 458, distance: 8.5
click at [514, 465] on button at bounding box center [515, 465] width 12 height 12
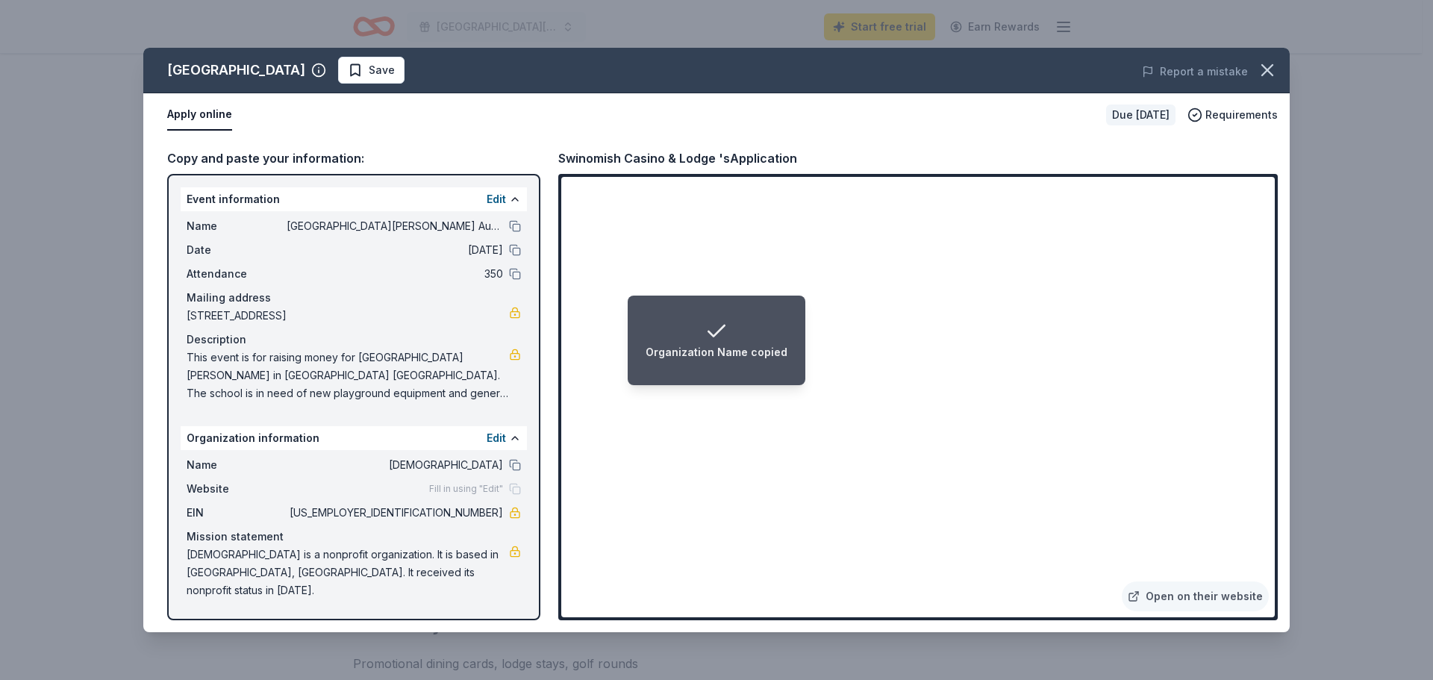
drag, startPoint x: 417, startPoint y: 314, endPoint x: 355, endPoint y: 314, distance: 62.0
click at [355, 314] on span "123 Southwest 6th Street, Chehalis, WA 98532" at bounding box center [348, 316] width 323 height 18
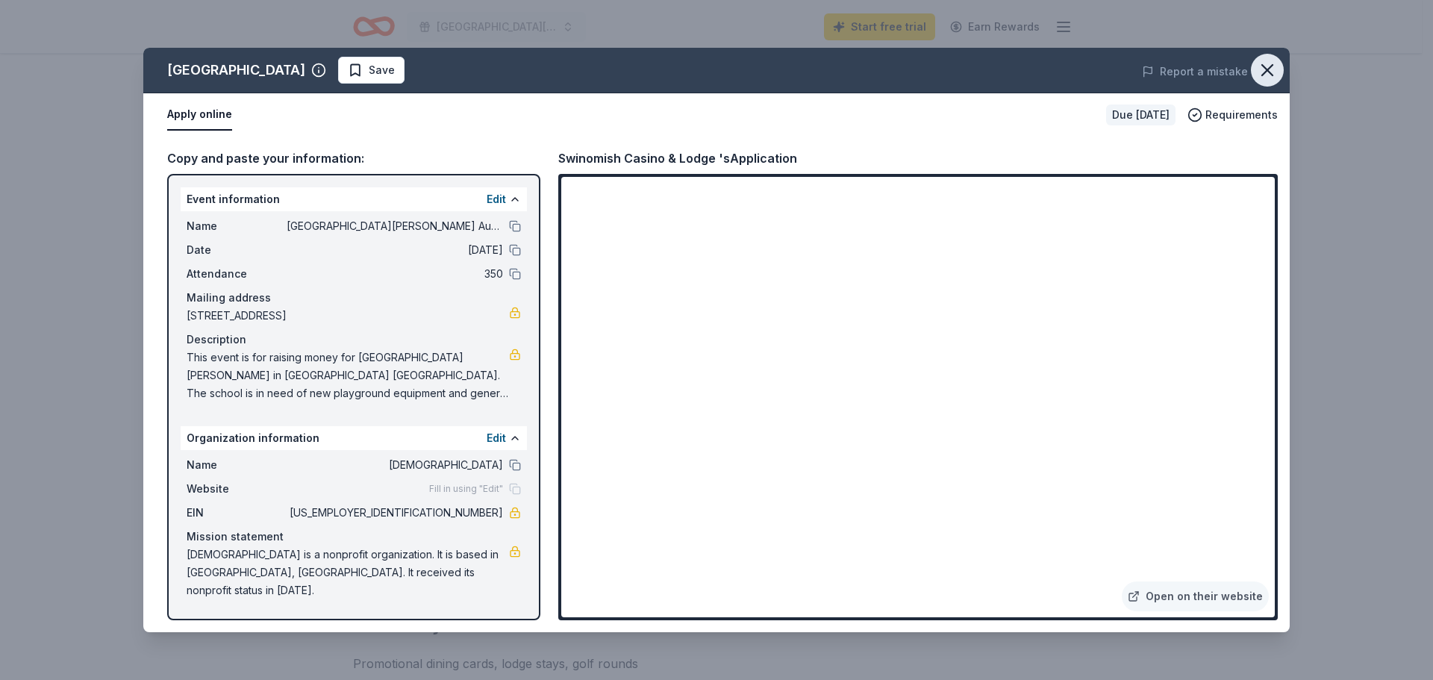
click at [1268, 70] on icon "button" at bounding box center [1267, 70] width 10 height 10
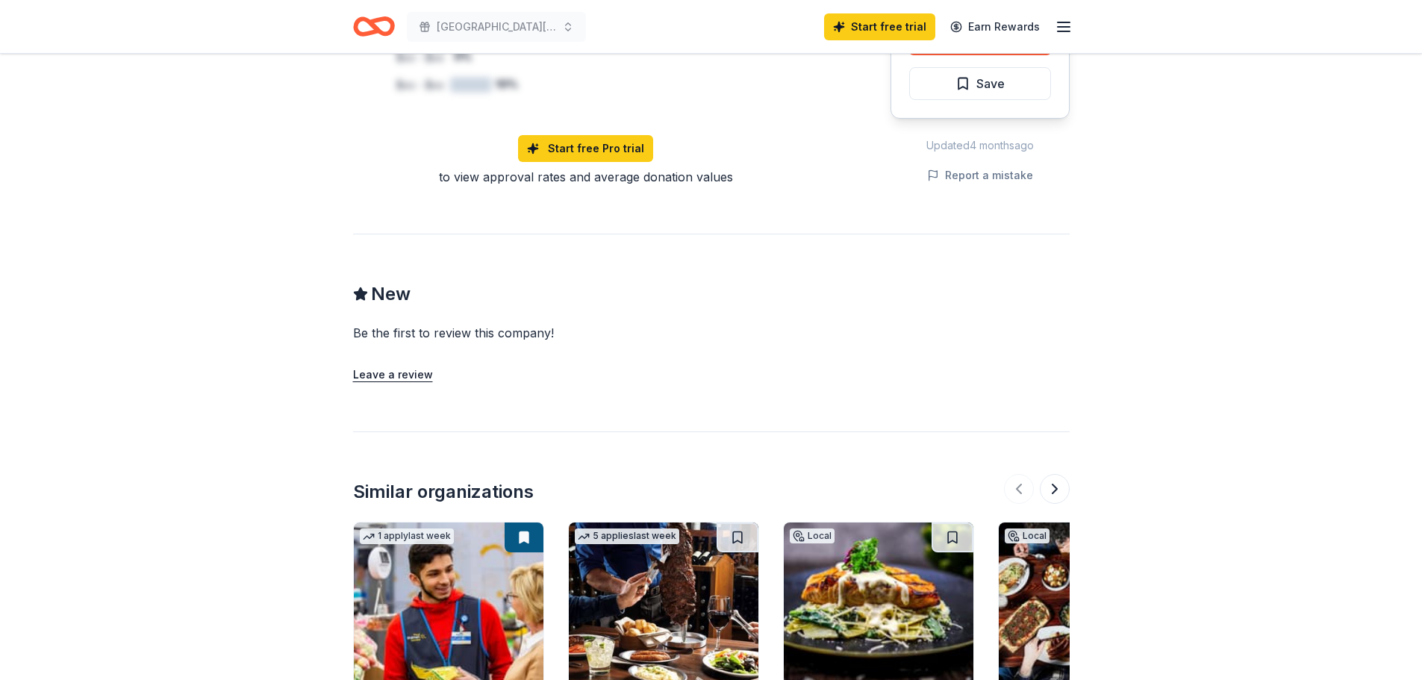
scroll to position [1344, 0]
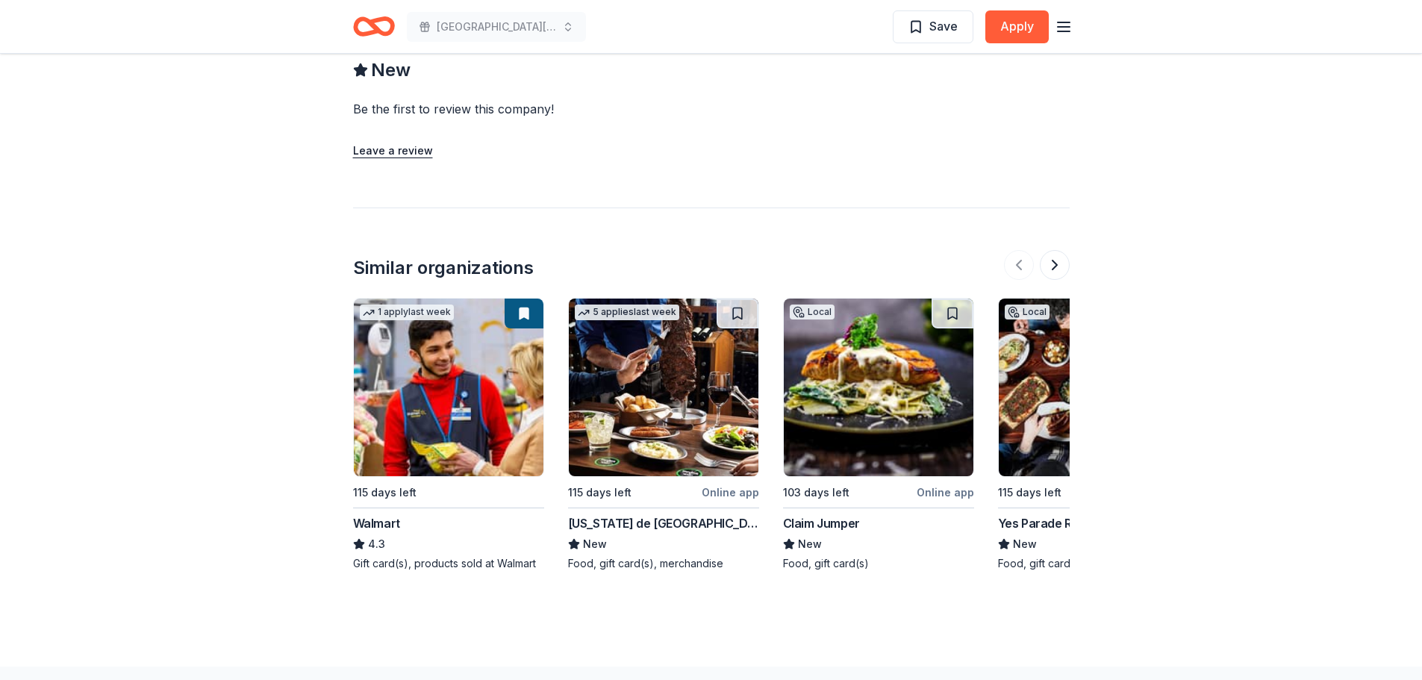
click at [858, 392] on img at bounding box center [879, 388] width 190 height 178
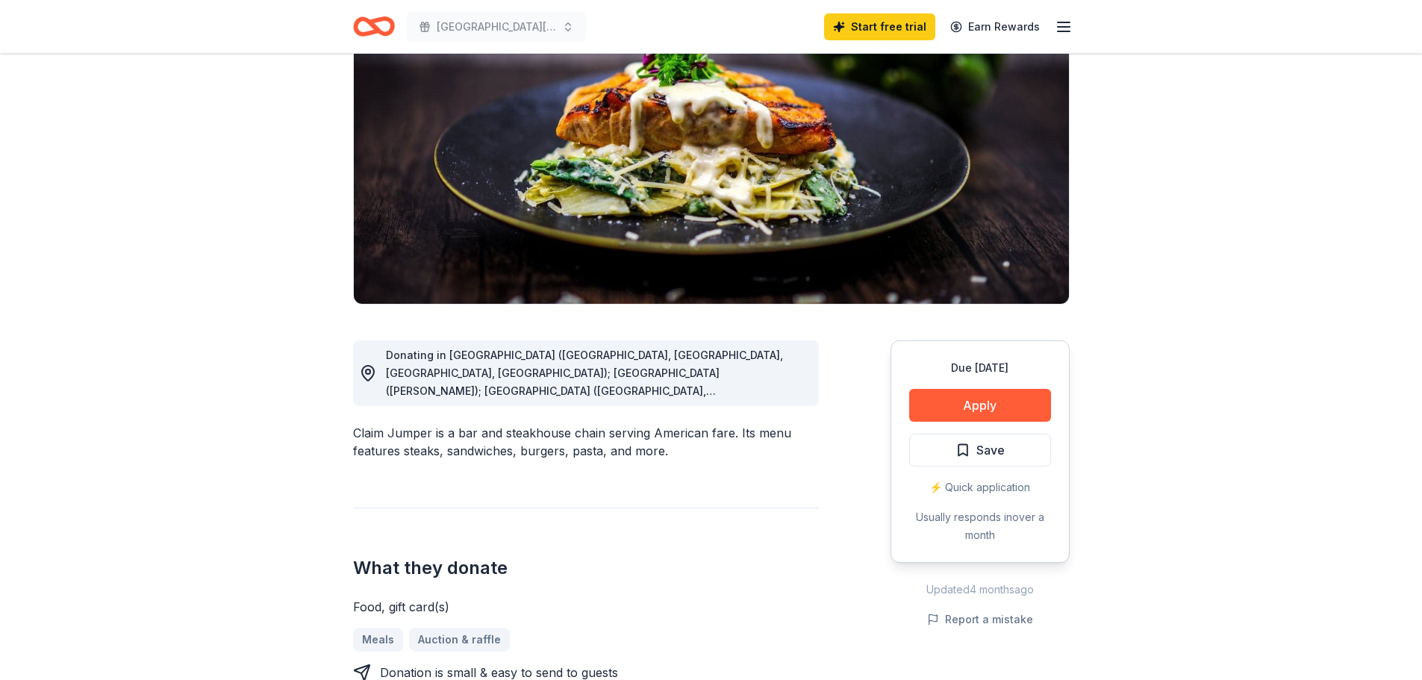
scroll to position [224, 0]
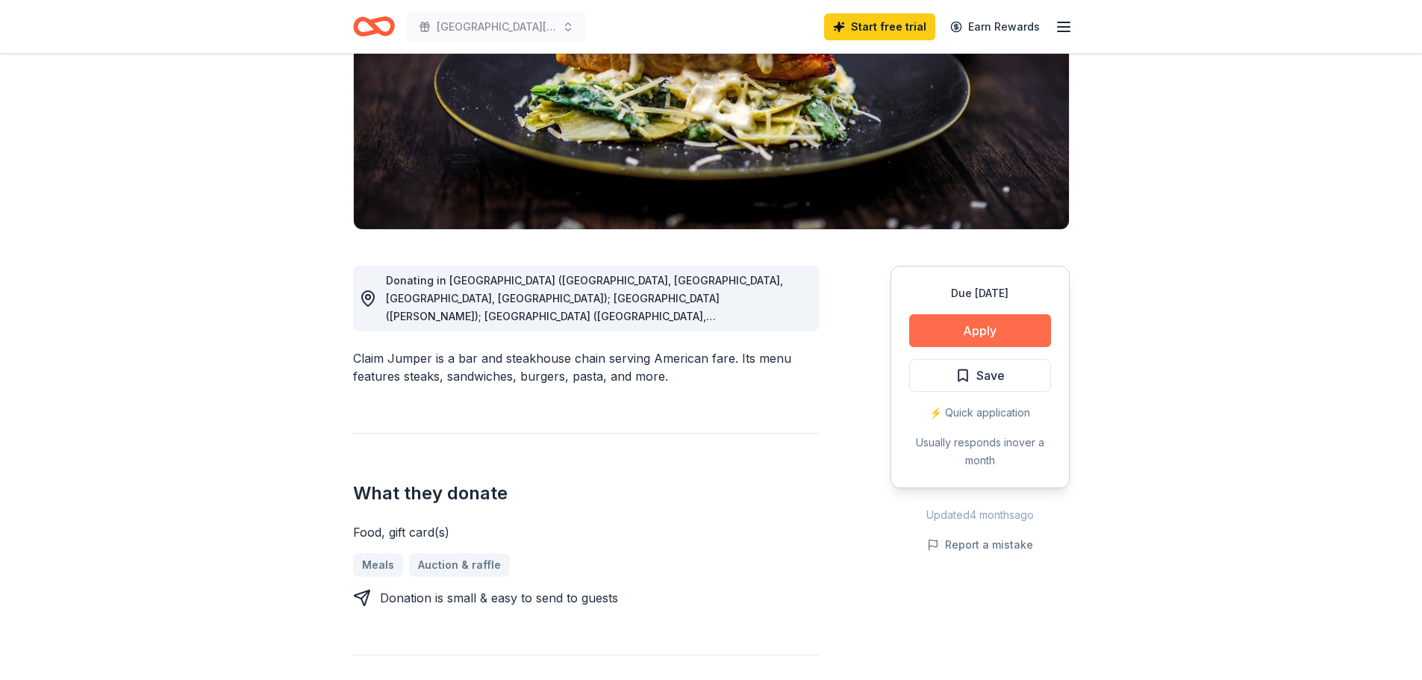
click at [1002, 323] on button "Apply" at bounding box center [980, 330] width 142 height 33
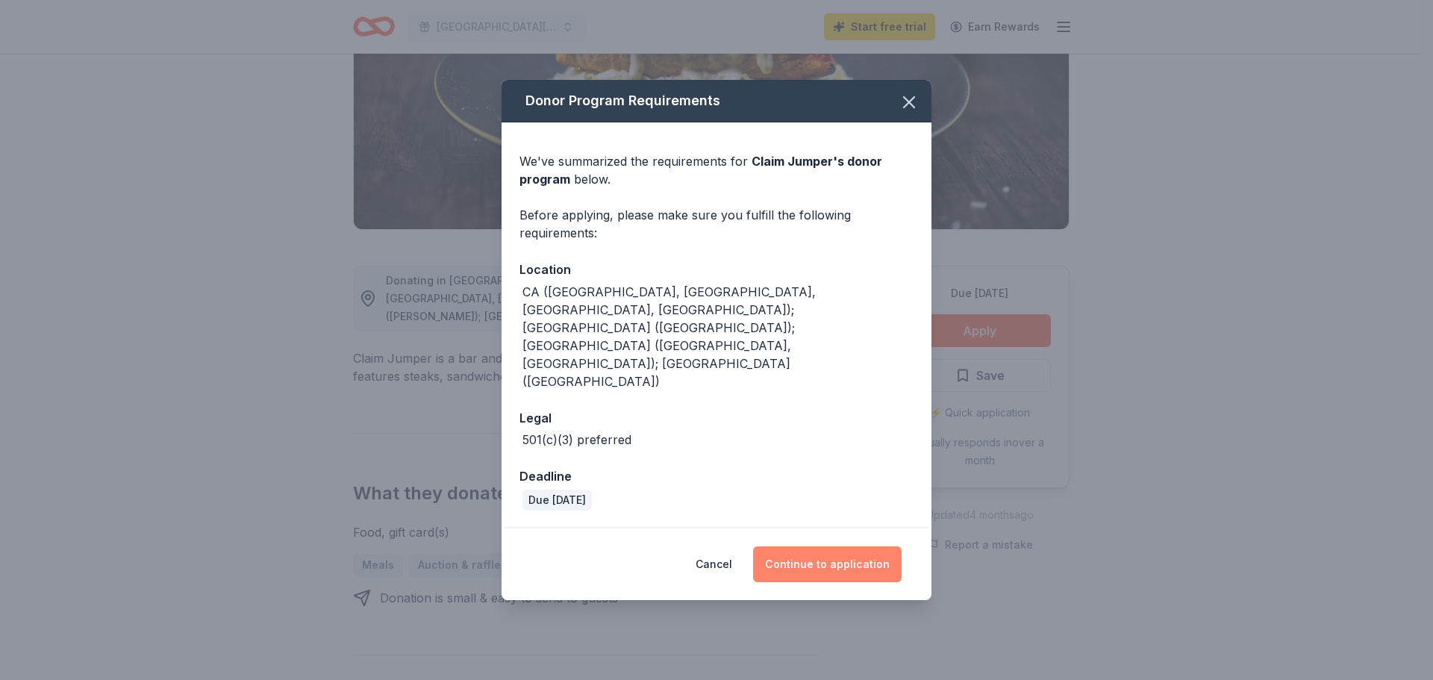
click at [847, 546] on button "Continue to application" at bounding box center [827, 564] width 149 height 36
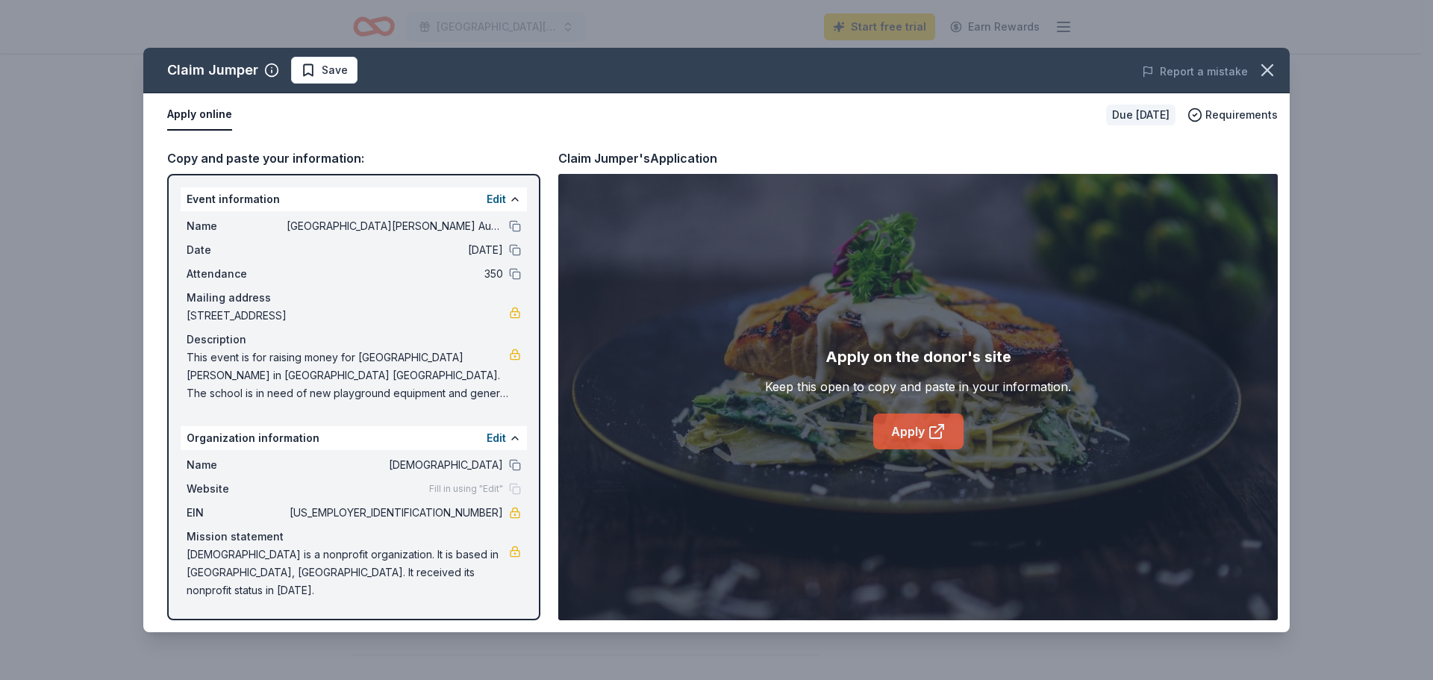
click at [912, 425] on link "Apply" at bounding box center [918, 432] width 90 height 36
click at [1276, 65] on icon "button" at bounding box center [1267, 70] width 21 height 21
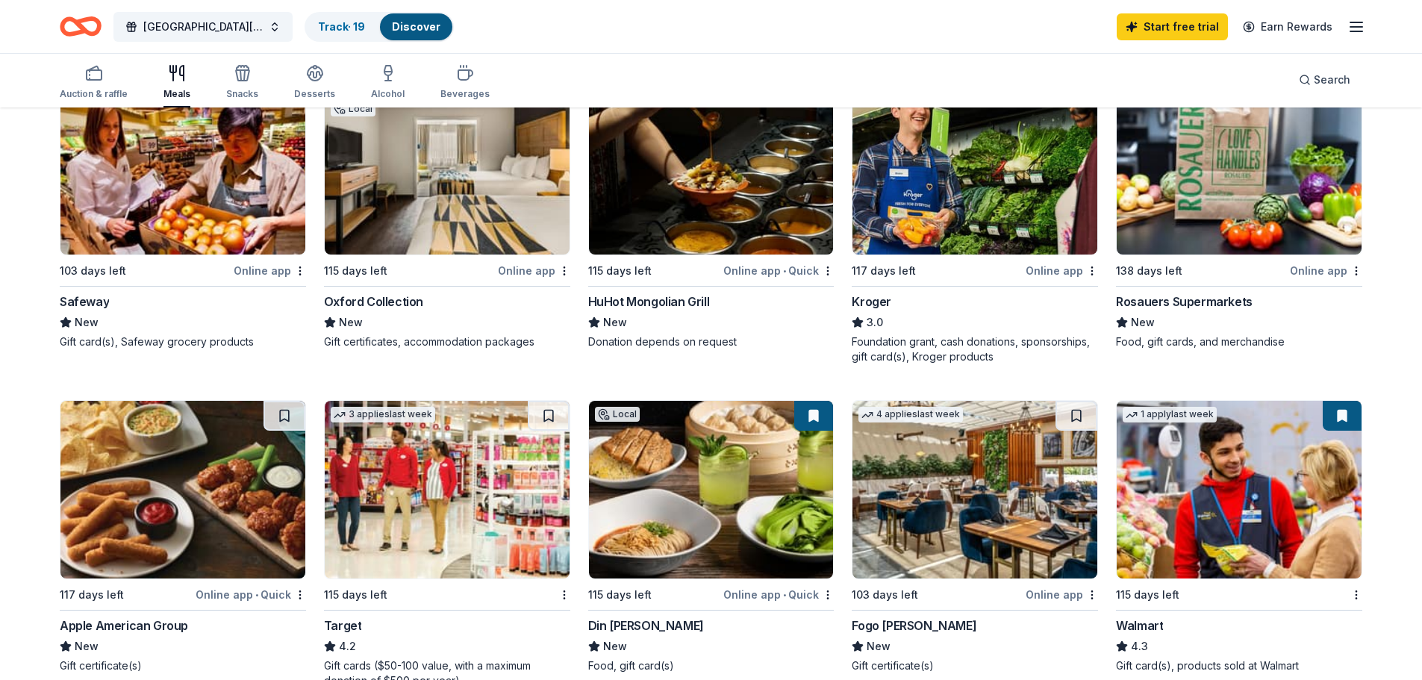
scroll to position [747, 0]
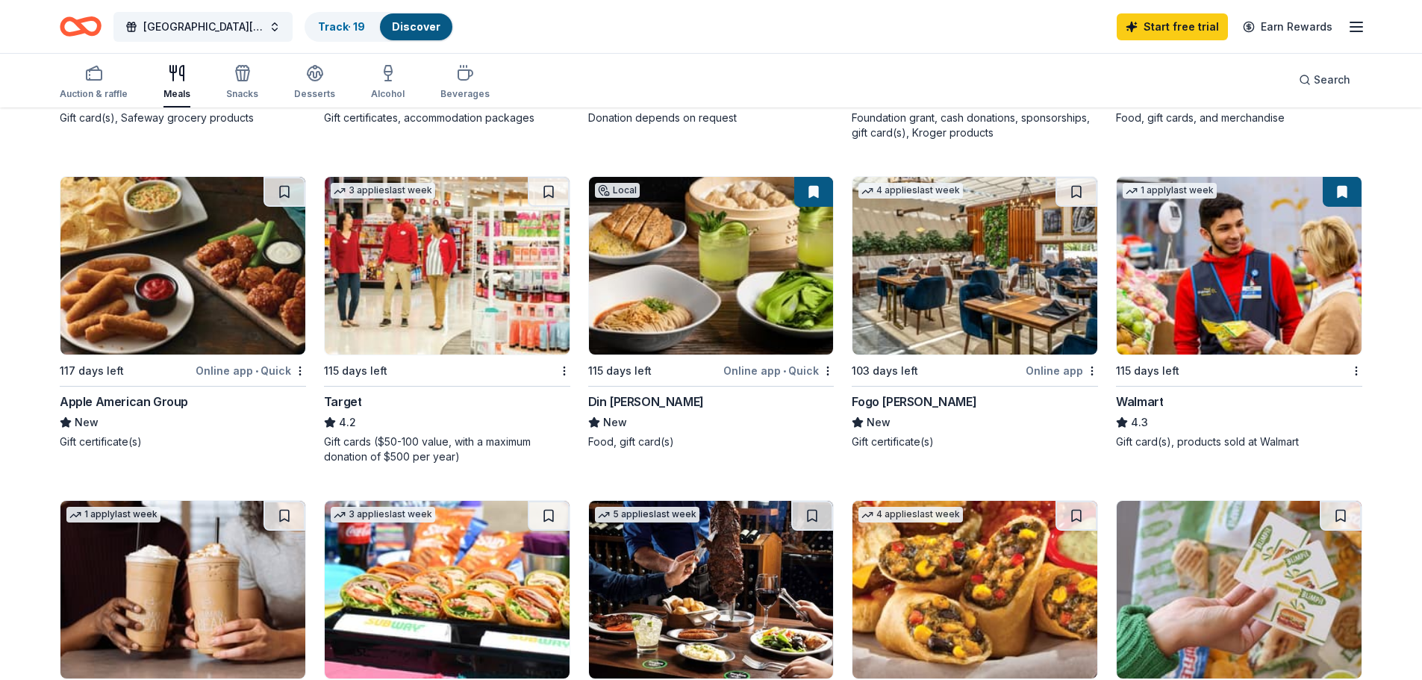
click at [399, 275] on img at bounding box center [447, 266] width 245 height 178
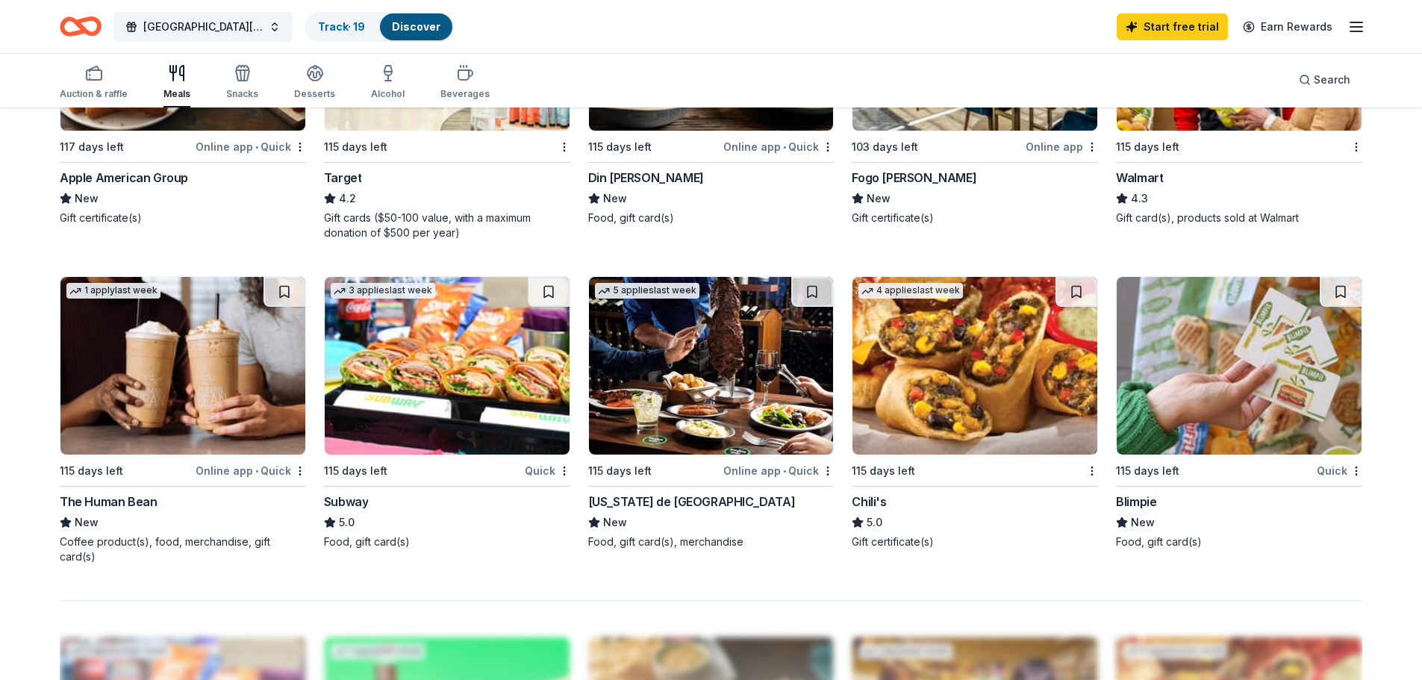
scroll to position [1045, 0]
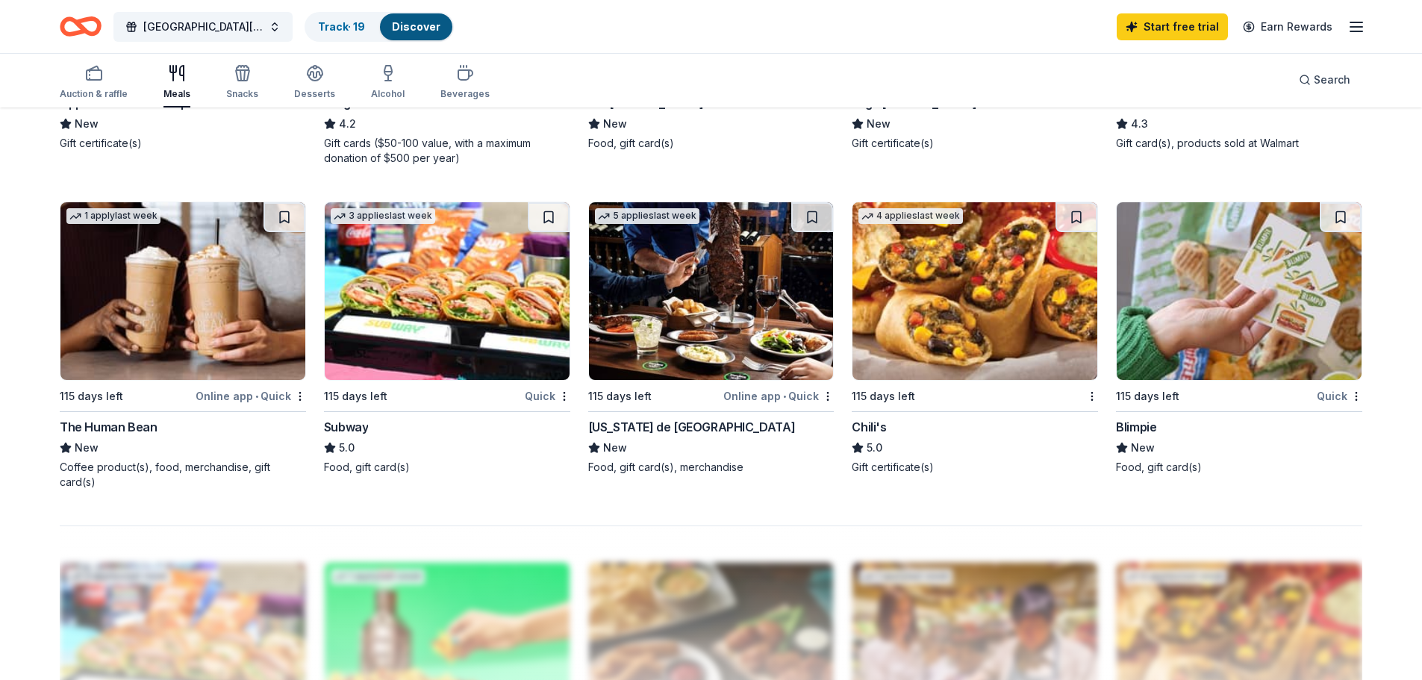
click at [893, 279] on img at bounding box center [975, 291] width 245 height 178
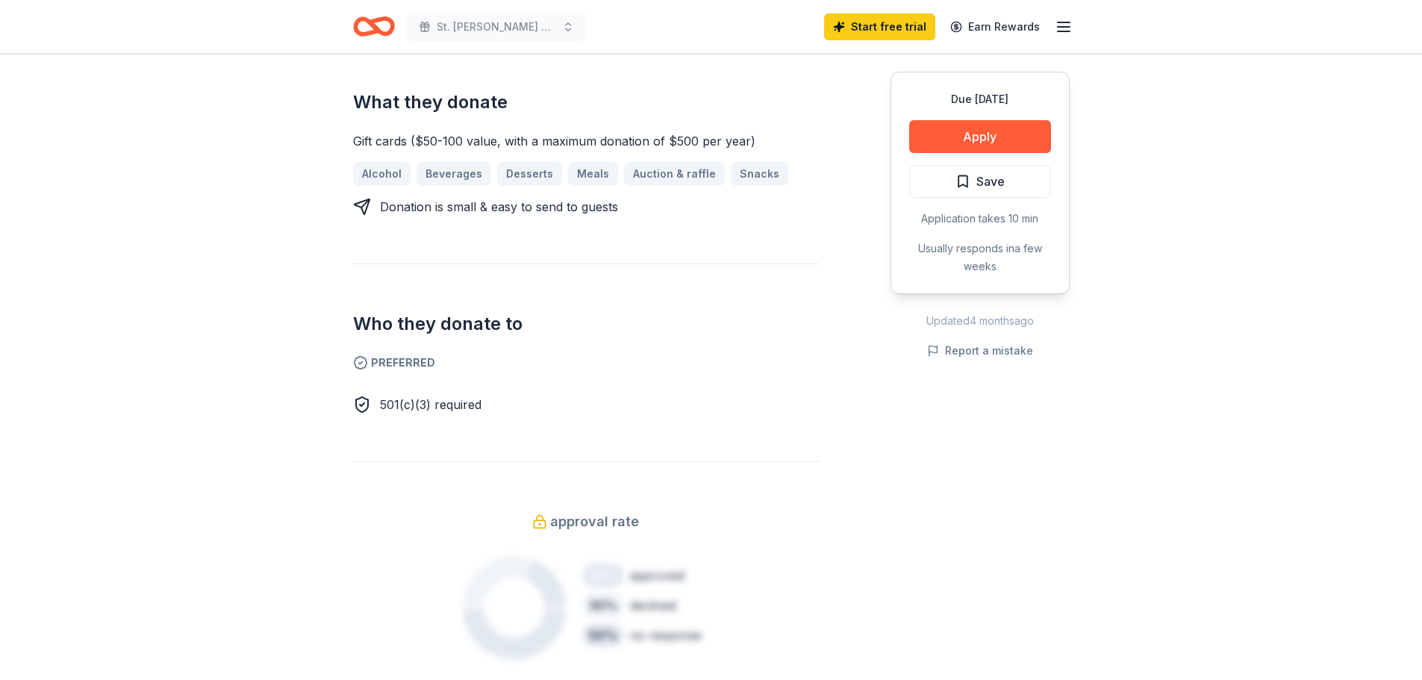
scroll to position [224, 0]
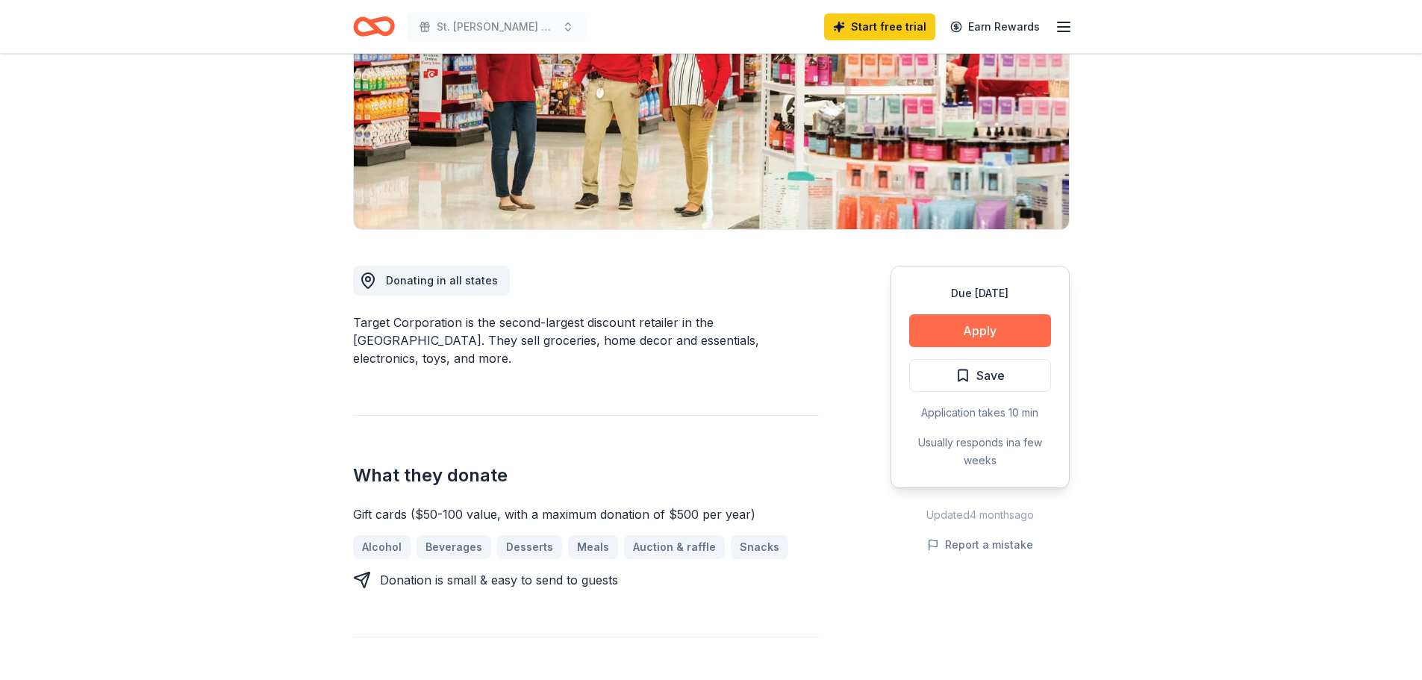
click at [977, 323] on button "Apply" at bounding box center [980, 330] width 142 height 33
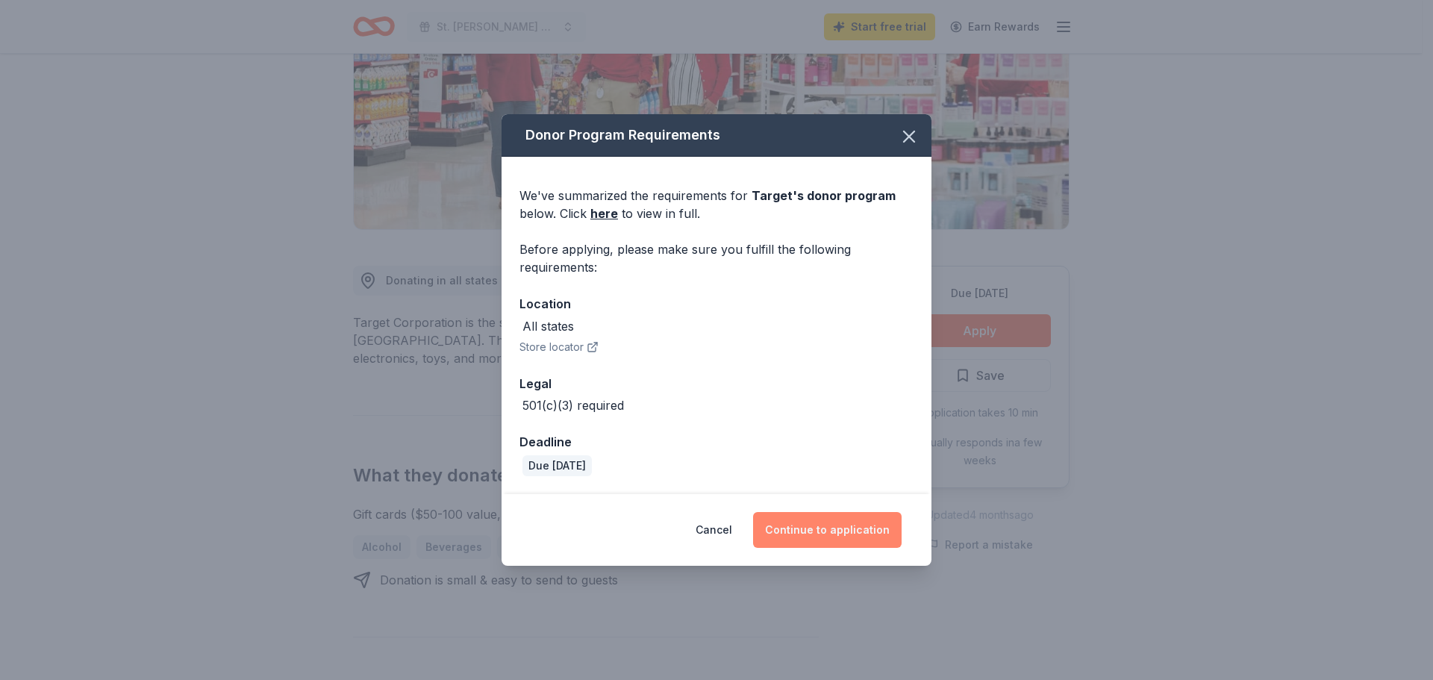
click at [853, 520] on button "Continue to application" at bounding box center [827, 530] width 149 height 36
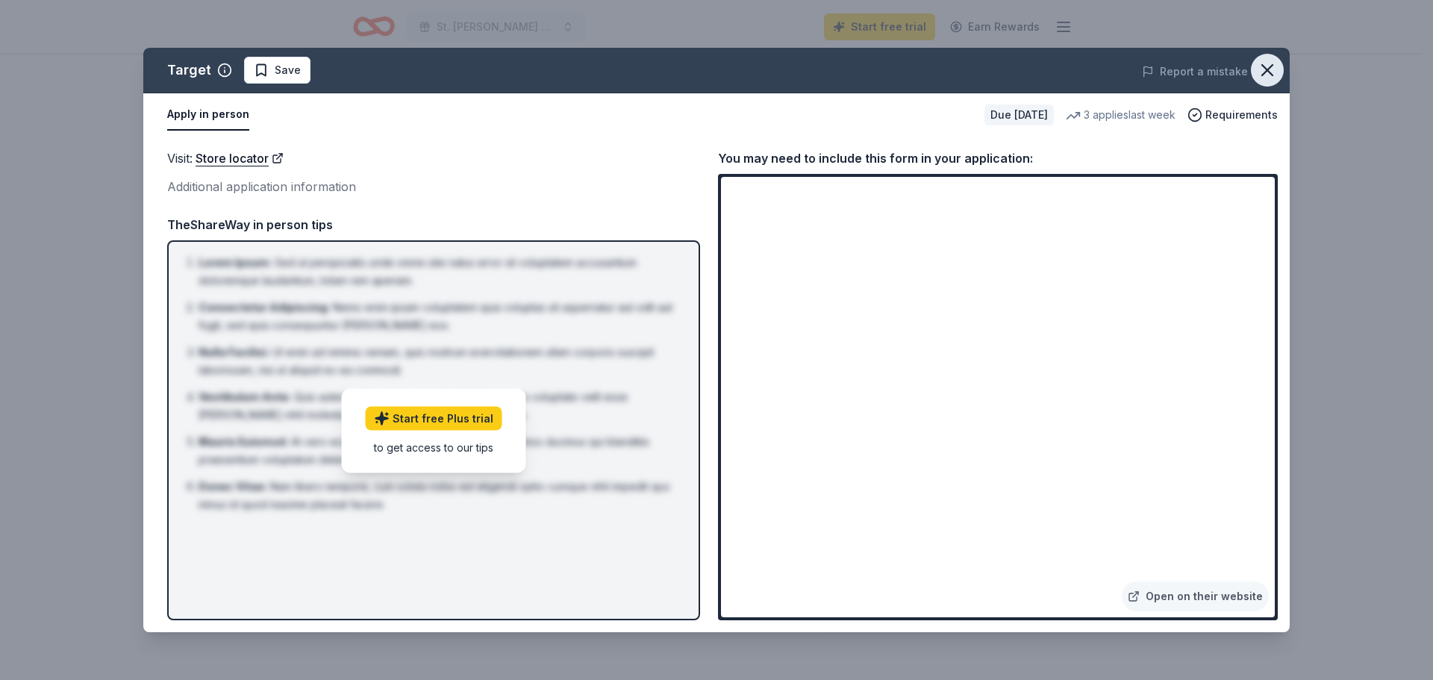
click at [1269, 76] on icon "button" at bounding box center [1267, 70] width 21 height 21
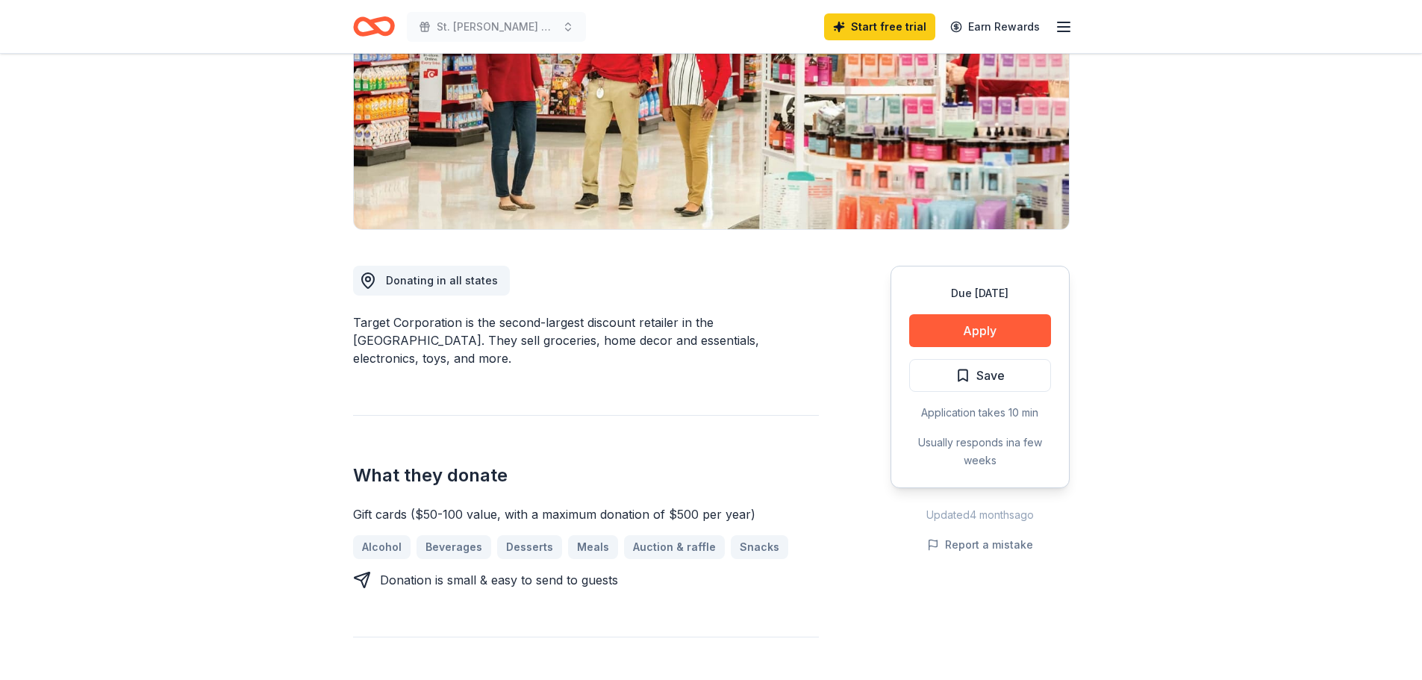
scroll to position [0, 0]
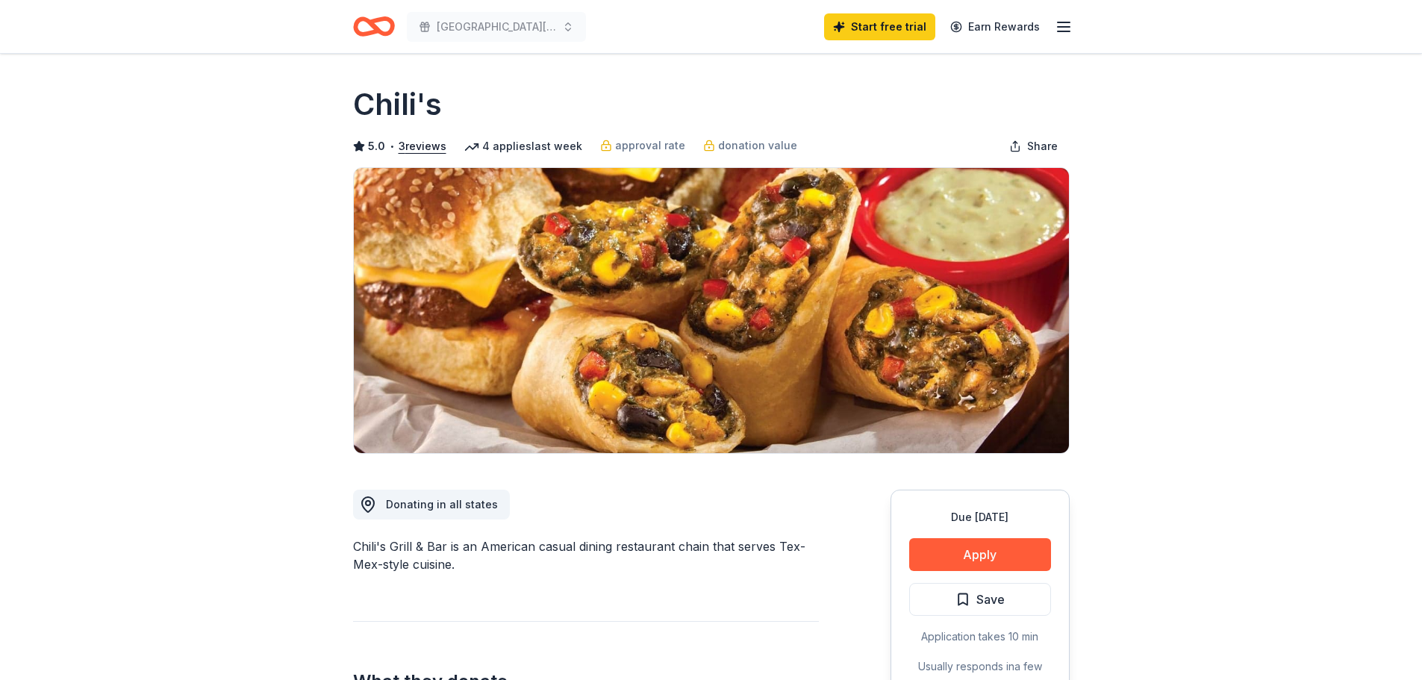
scroll to position [224, 0]
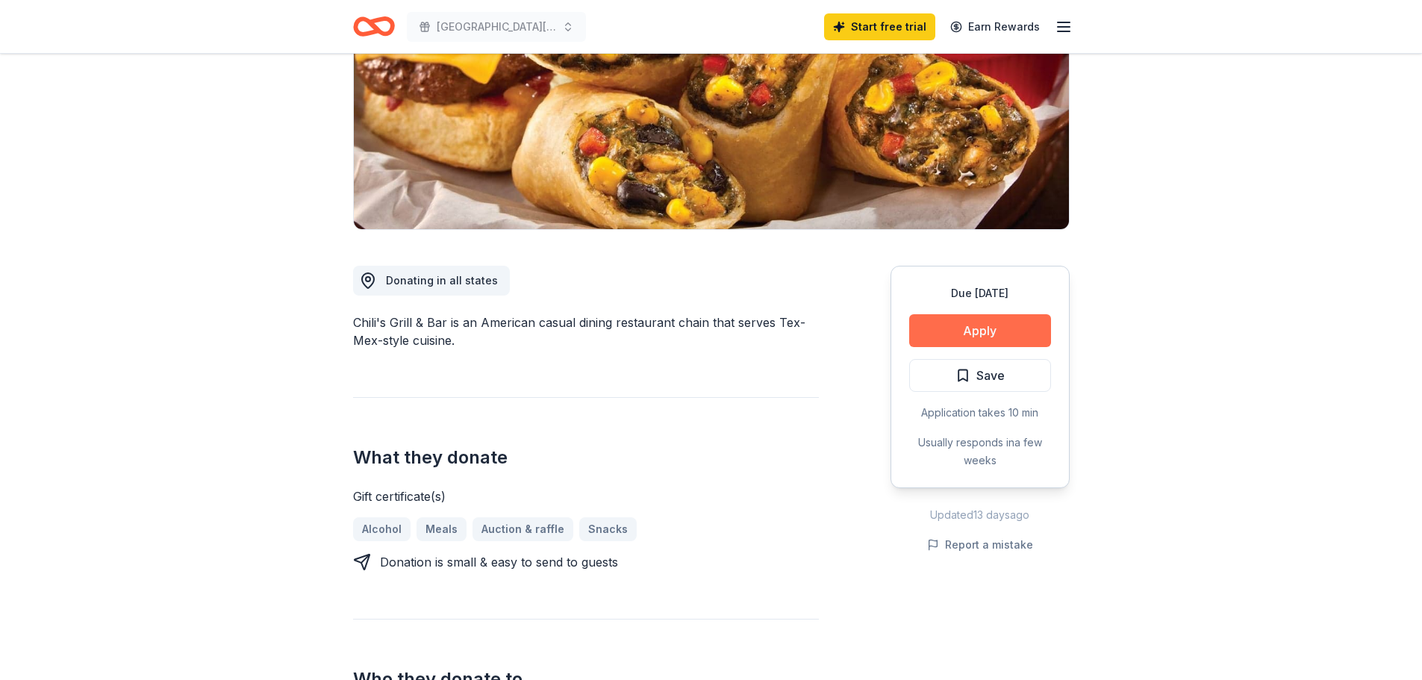
click at [958, 325] on button "Apply" at bounding box center [980, 330] width 142 height 33
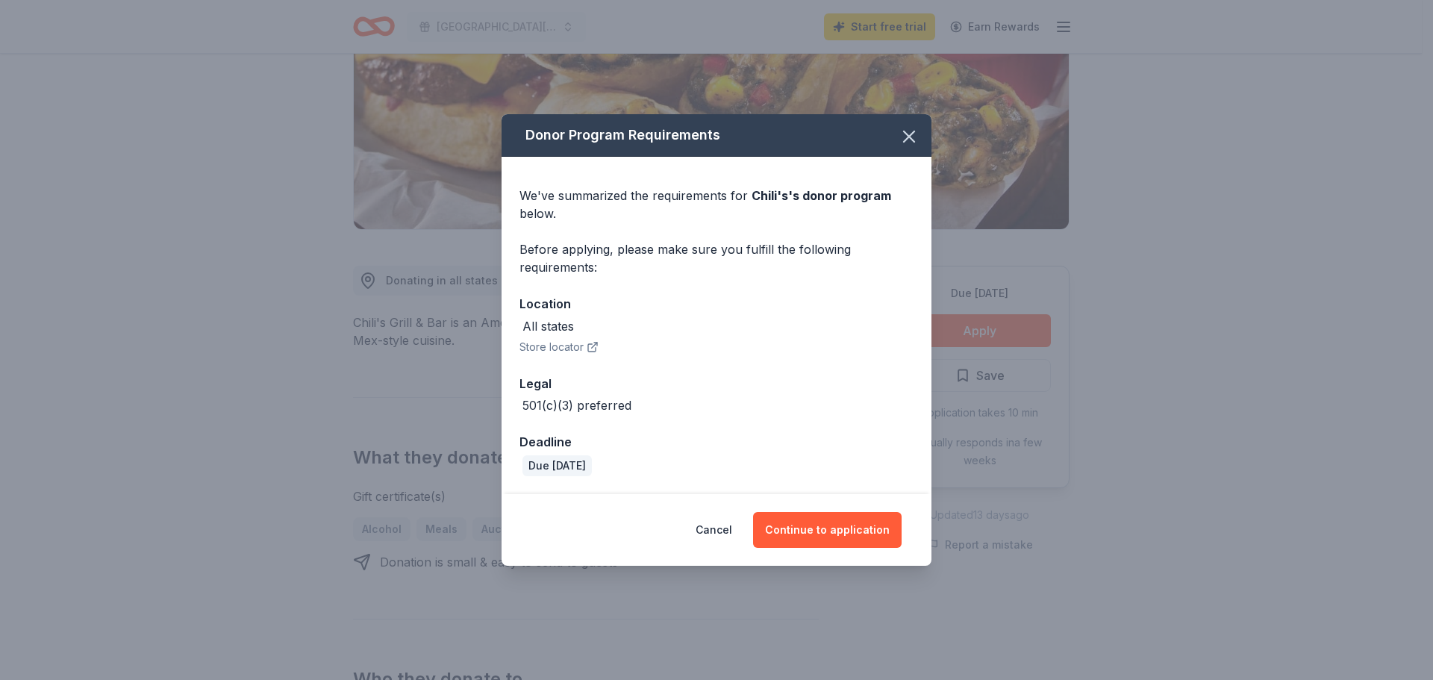
click at [1131, 98] on div "Donor Program Requirements We've summarized the requirements for Chili's 's don…" at bounding box center [716, 340] width 1433 height 680
